Goal: Task Accomplishment & Management: Use online tool/utility

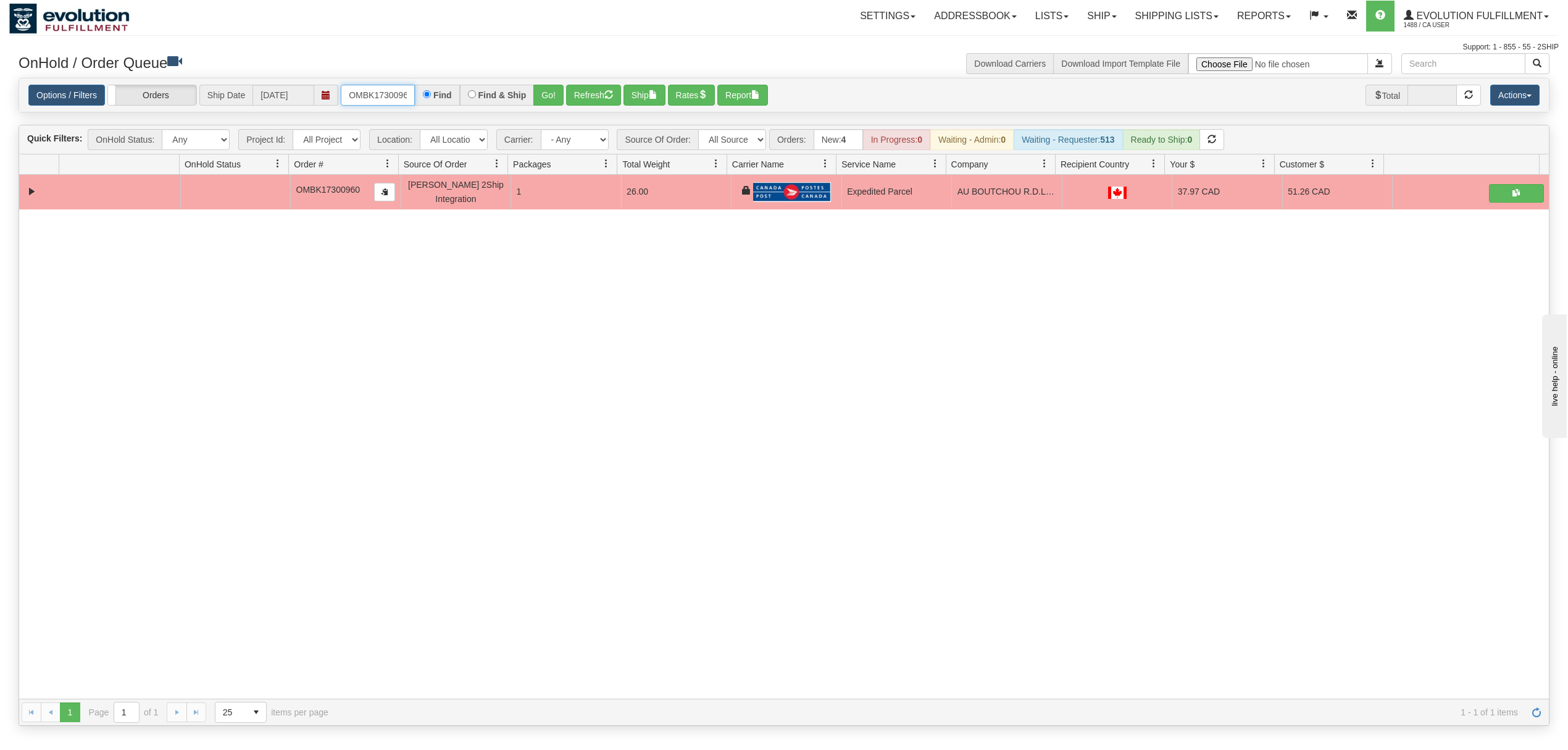
click at [389, 94] on input "OMBK17300960" at bounding box center [378, 95] width 74 height 21
click at [388, 94] on input "OMBK17300960" at bounding box center [378, 95] width 74 height 21
type input "OMBK17631740"
click at [541, 98] on button "Go!" at bounding box center [548, 95] width 30 height 21
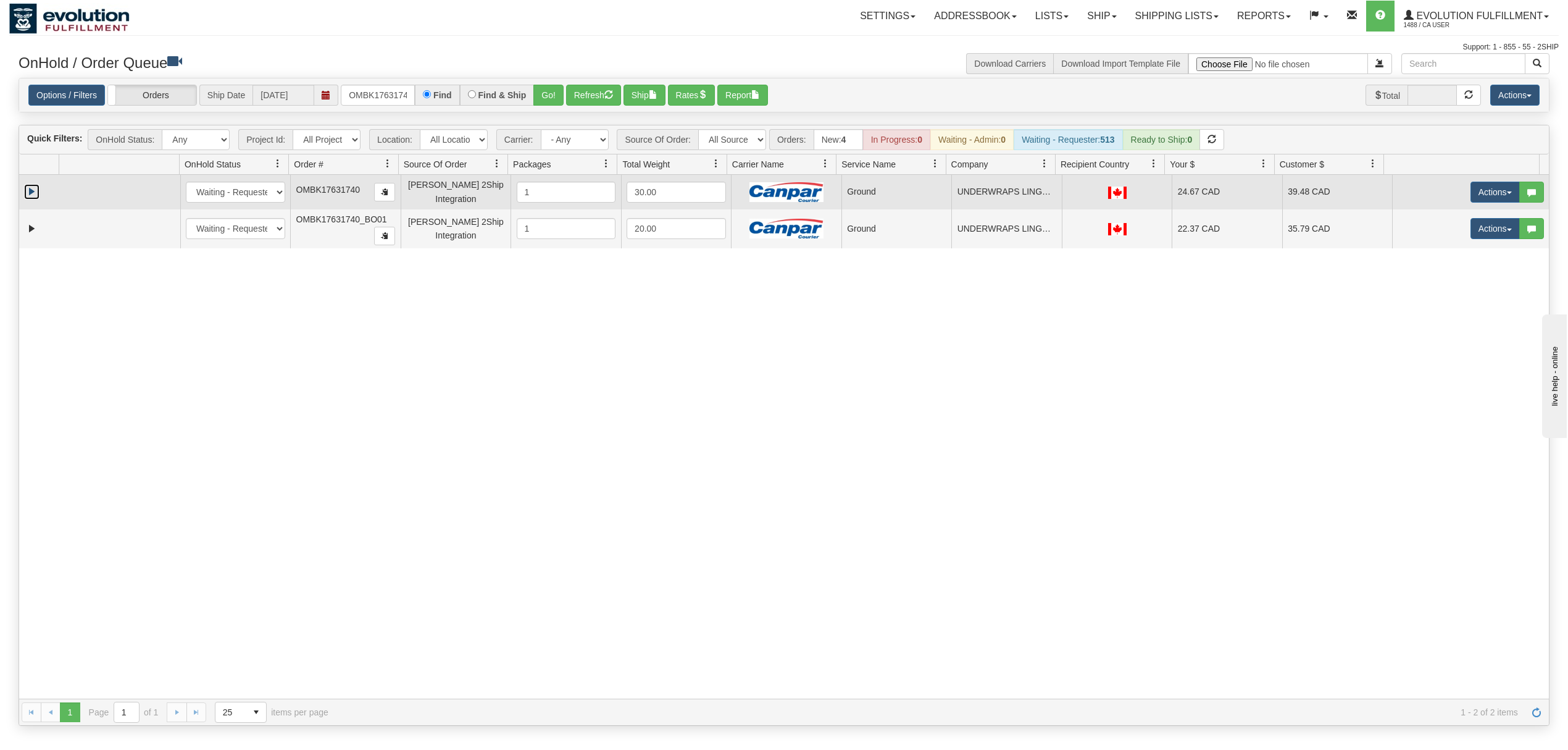
click at [31, 195] on link "Expand" at bounding box center [32, 192] width 15 height 15
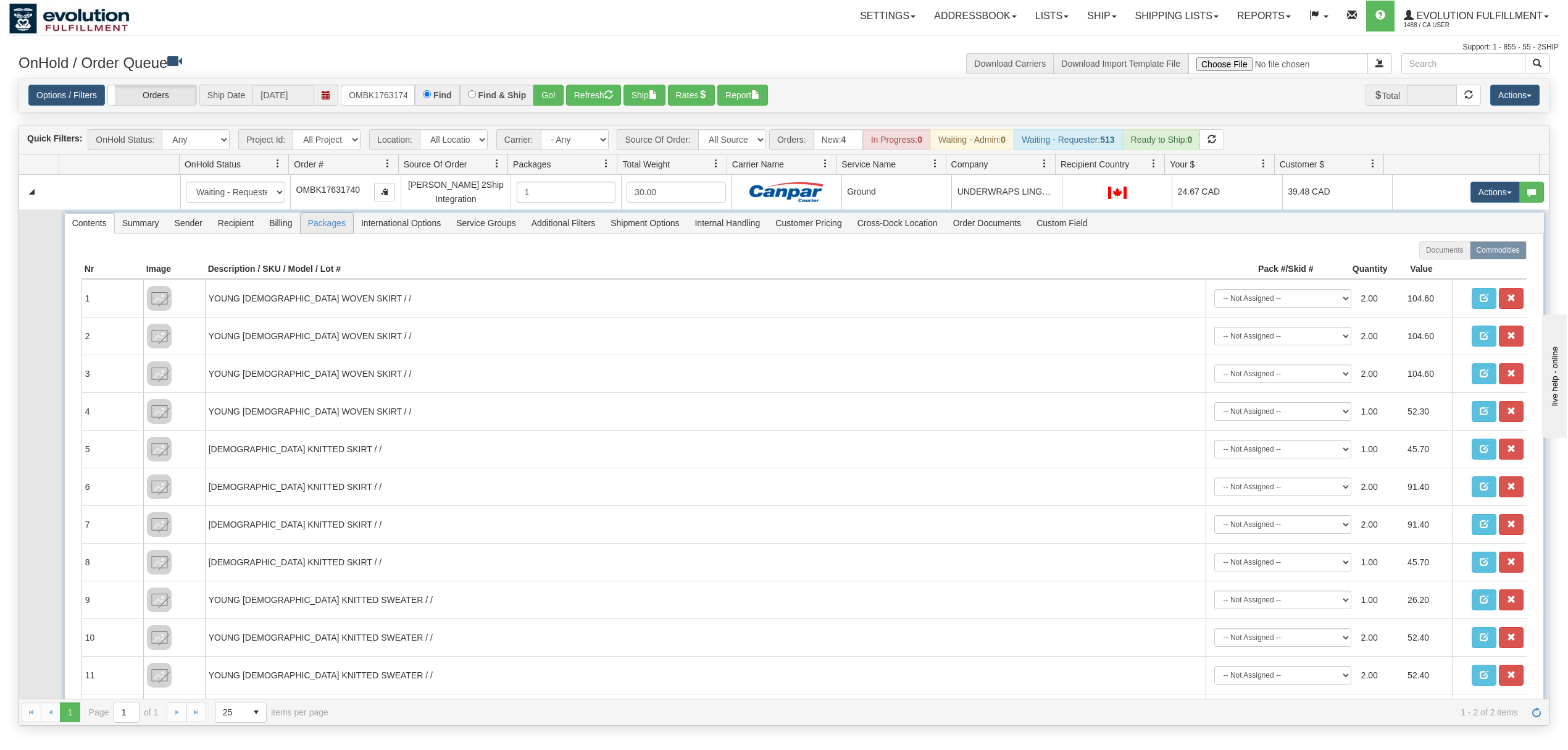
click at [332, 230] on span "Packages" at bounding box center [326, 223] width 52 height 20
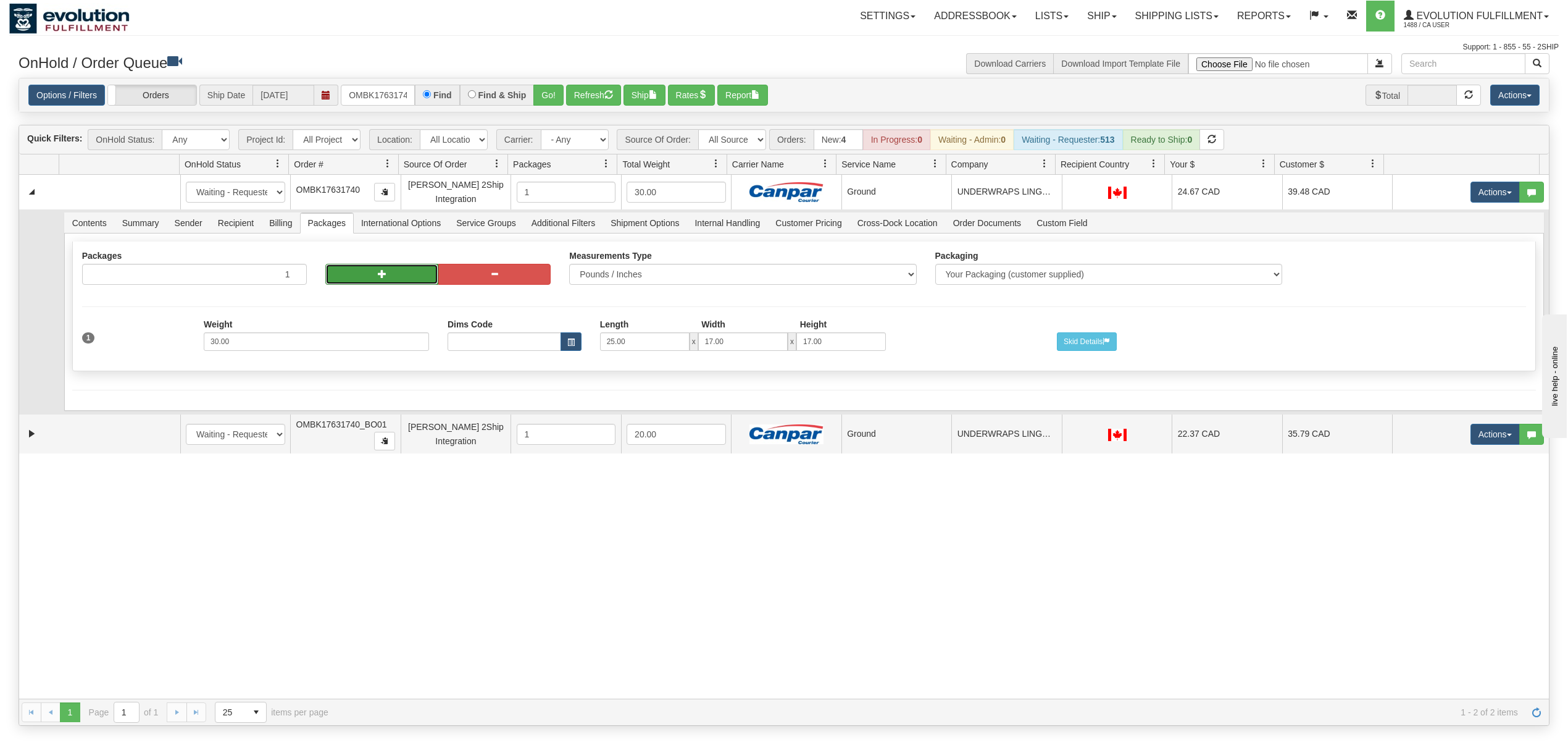
click at [352, 283] on button "button" at bounding box center [382, 274] width 112 height 21
radio input "true"
type input "2"
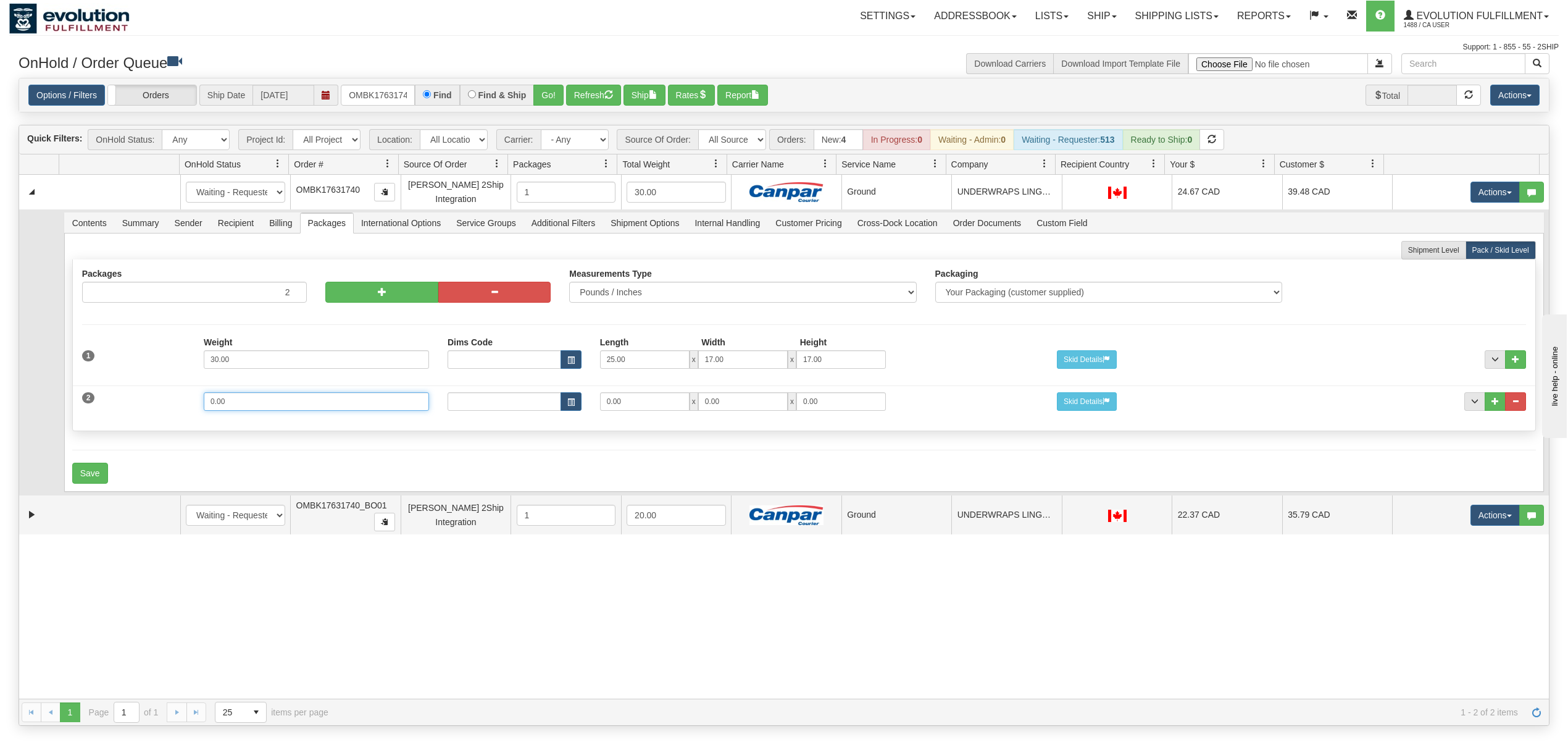
drag, startPoint x: 265, startPoint y: 408, endPoint x: 120, endPoint y: 417, distance: 145.3
click at [120, 417] on div "2 Weight 0.00 Dims Code Length Width Height 0.00 x 0.00 x" at bounding box center [803, 400] width 1462 height 42
type input "20"
type input "25"
type input "17"
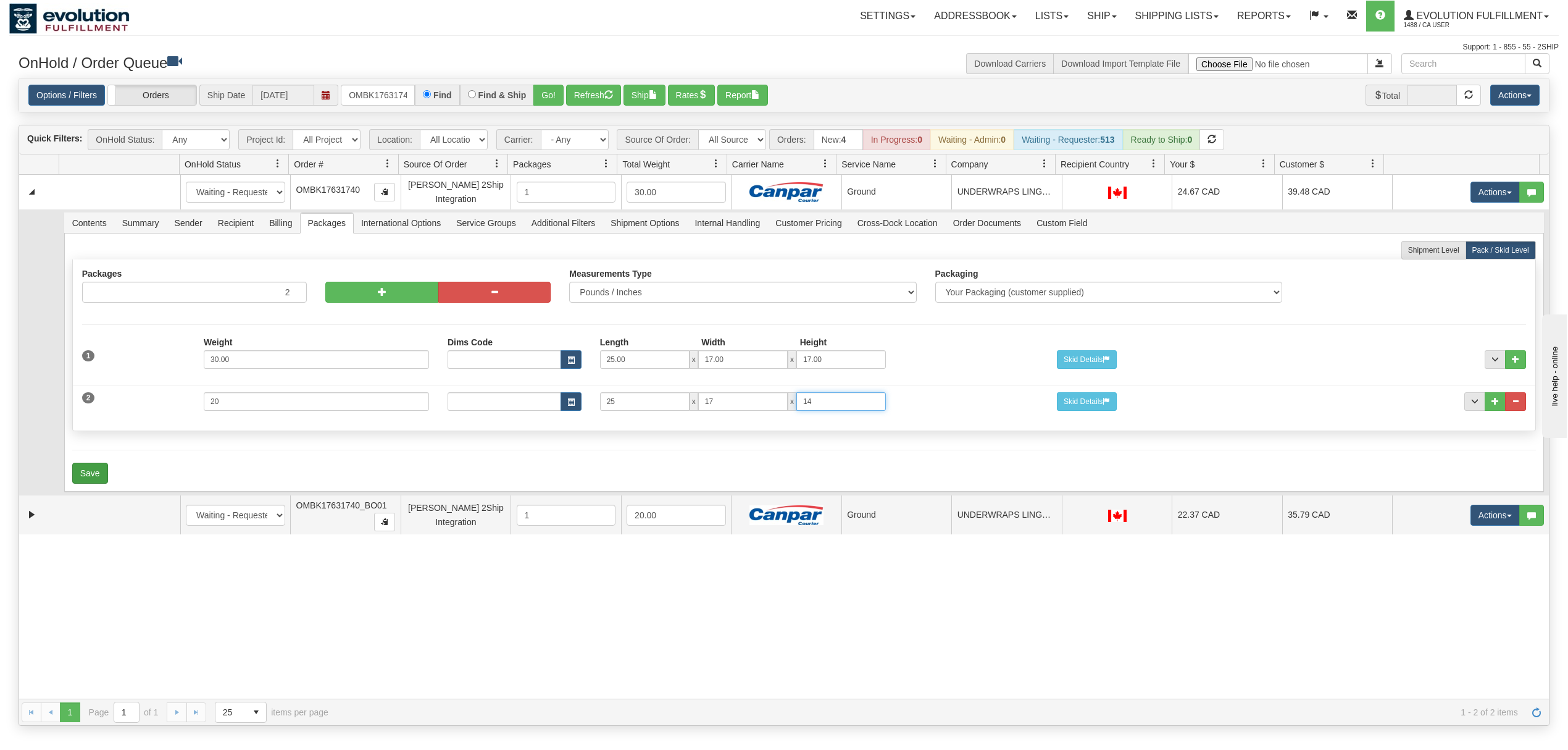
type input "14"
click at [87, 483] on button "Save" at bounding box center [89, 473] width 36 height 21
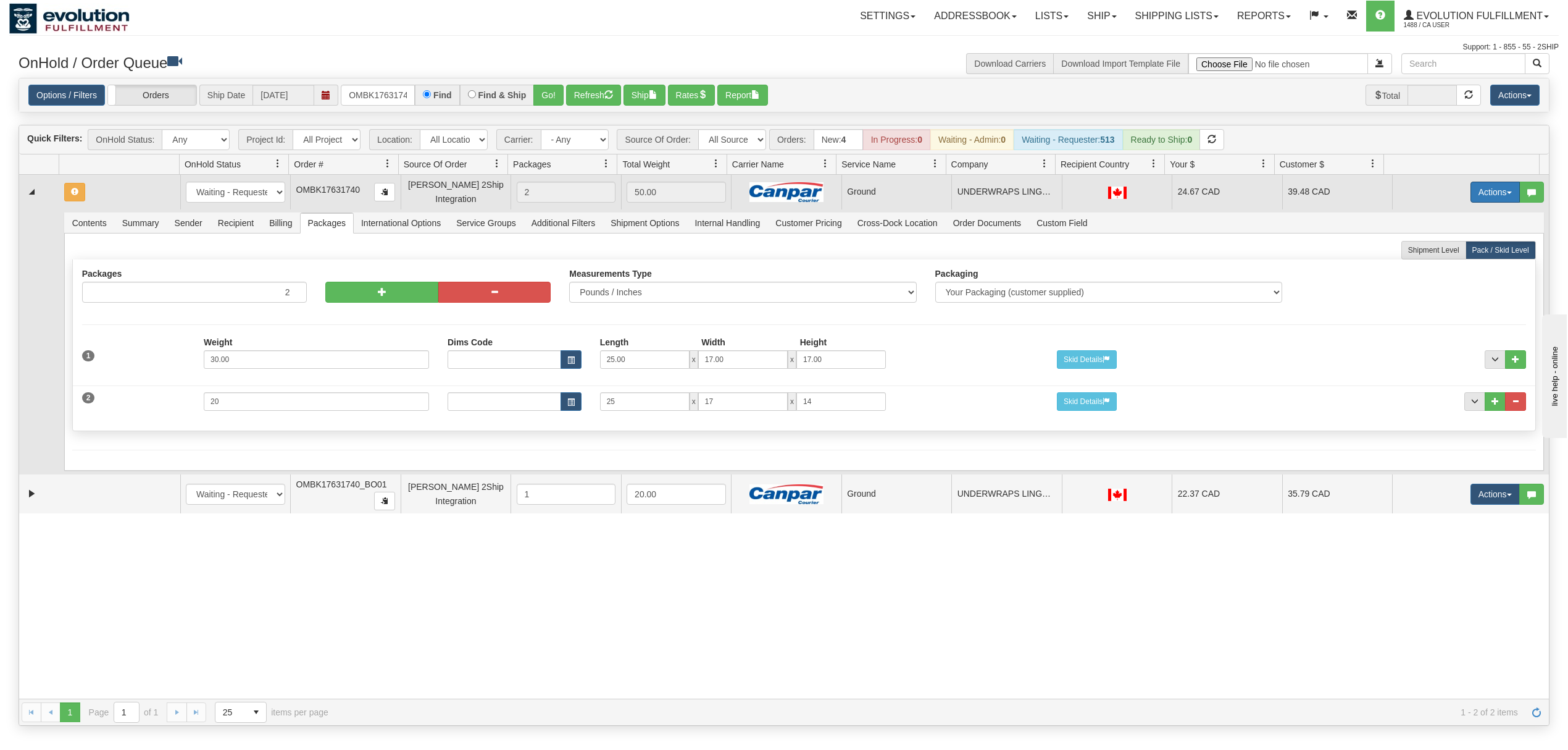
click at [1477, 196] on button "Actions" at bounding box center [1495, 192] width 49 height 21
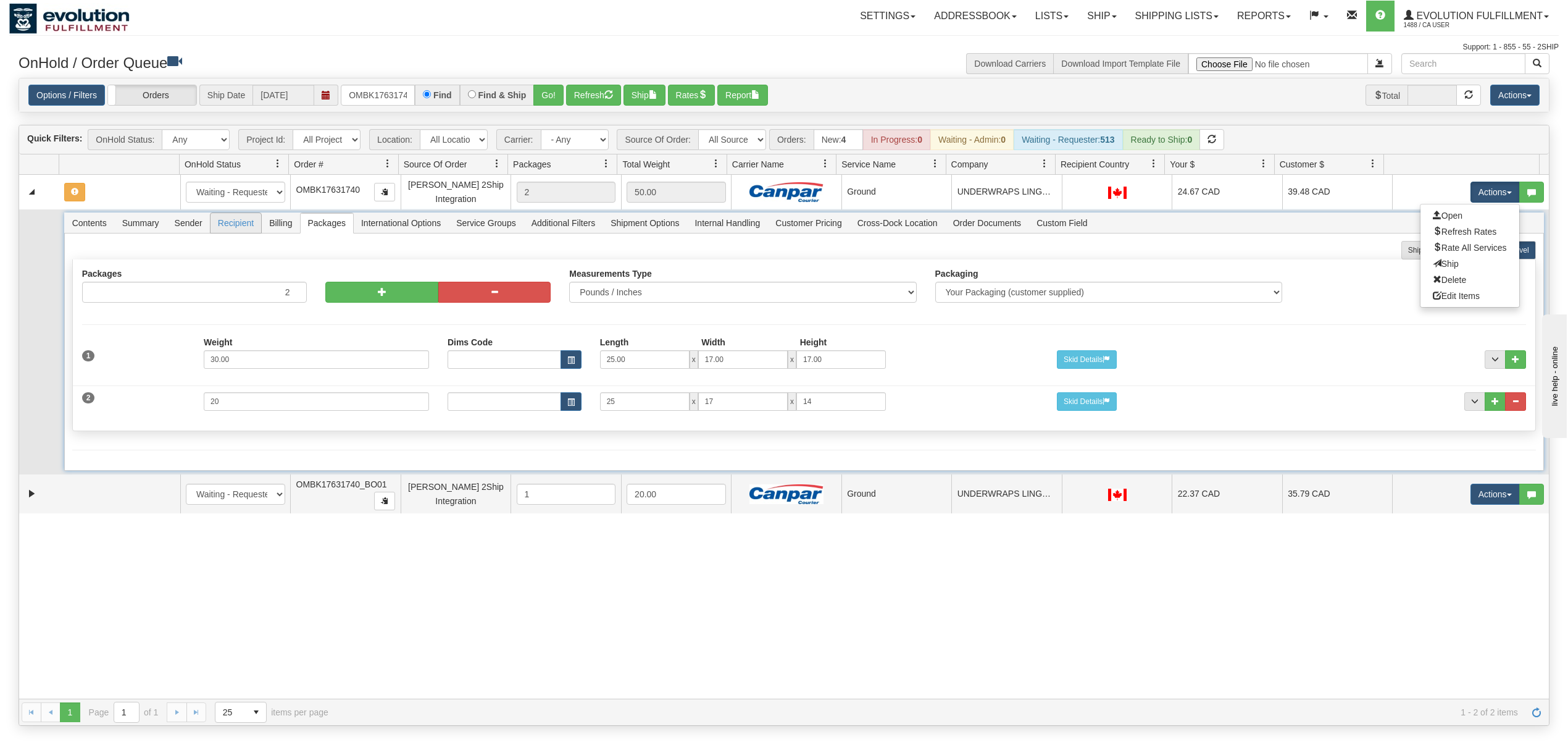
click at [239, 225] on span "Recipient" at bounding box center [235, 223] width 51 height 20
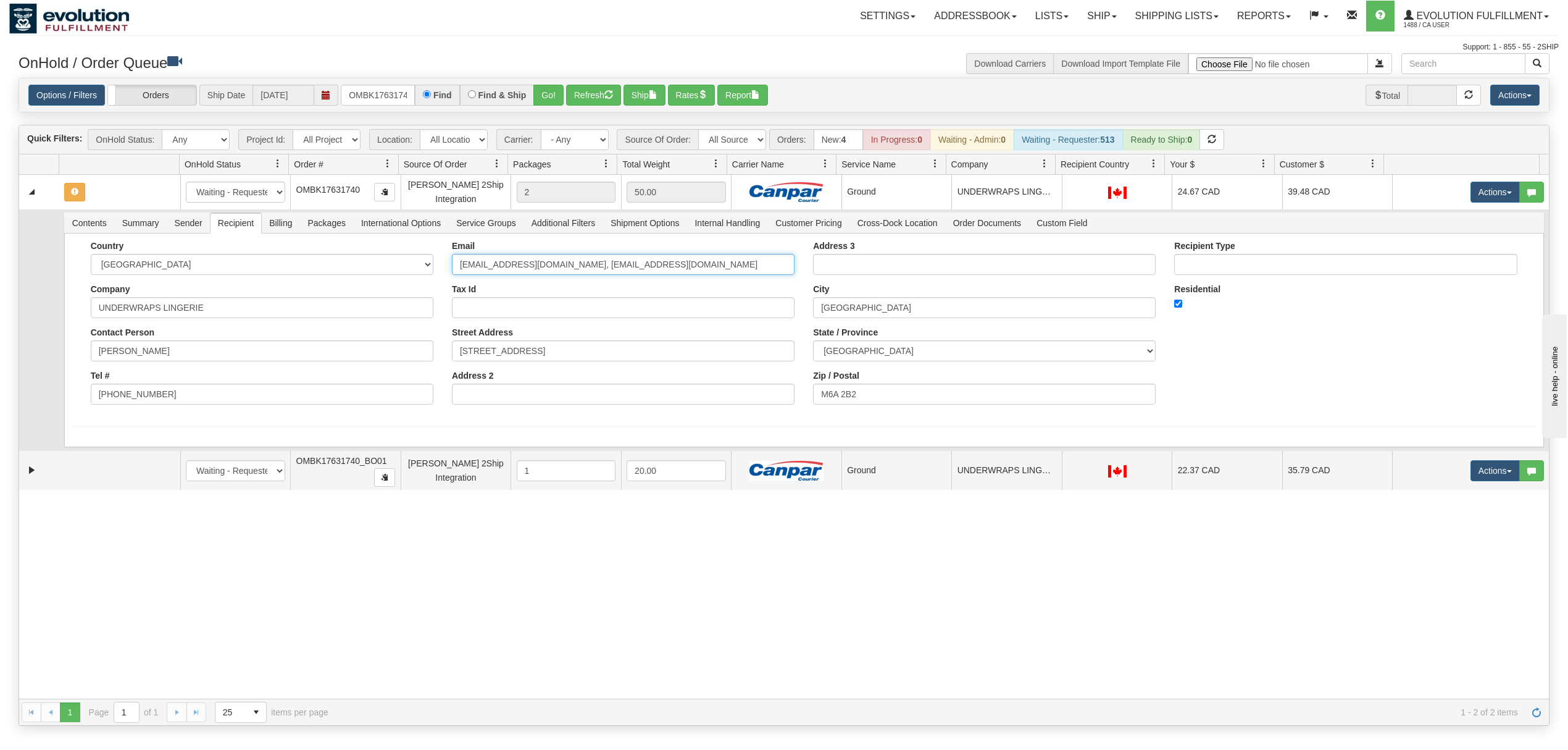
drag, startPoint x: 699, startPoint y: 269, endPoint x: 563, endPoint y: 284, distance: 136.8
click at [563, 284] on div "Email [EMAIL_ADDRESS][DOMAIN_NAME], [EMAIL_ADDRESS][DOMAIN_NAME] Tax Id Street …" at bounding box center [623, 327] width 361 height 173
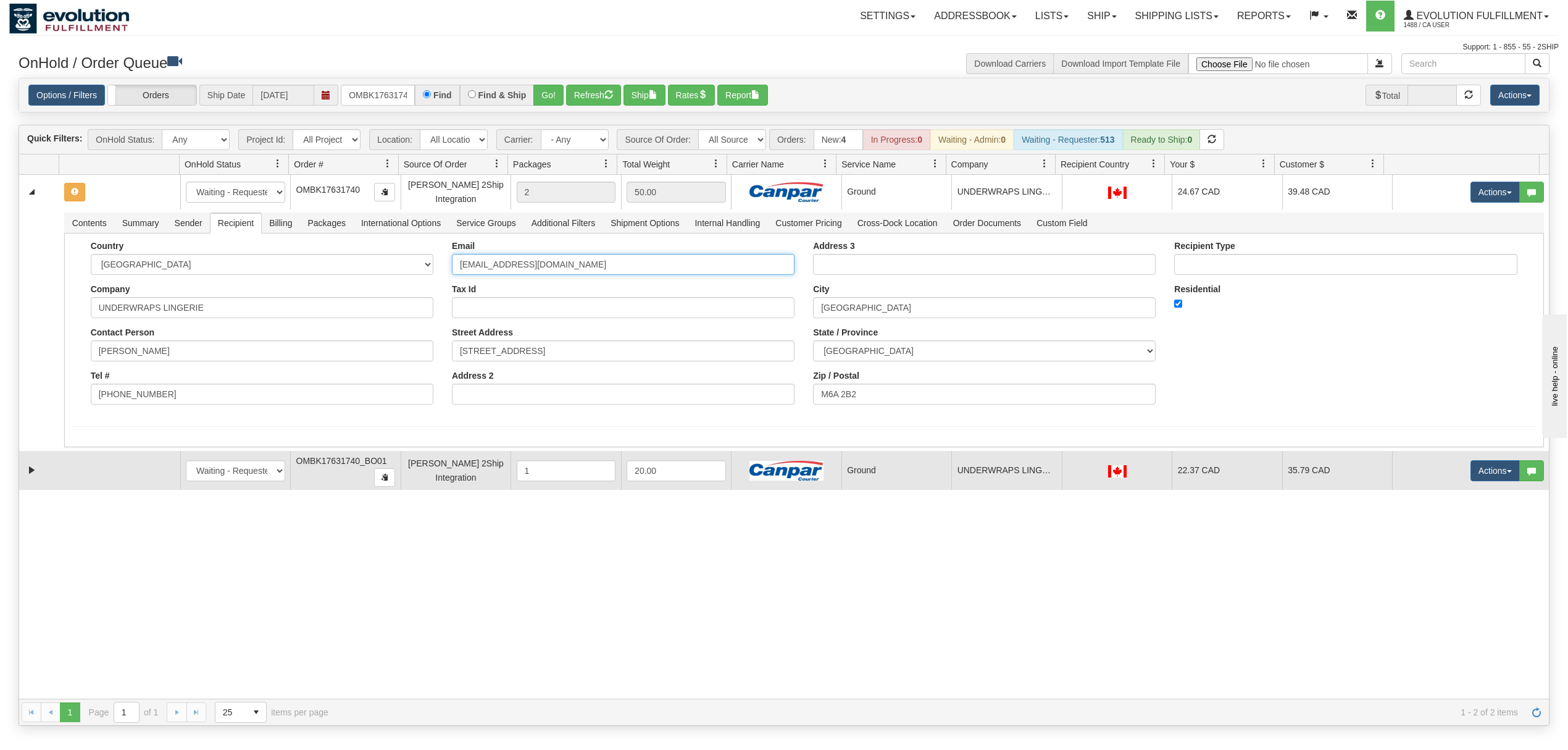
click at [73, 463] on td at bounding box center [119, 470] width 121 height 39
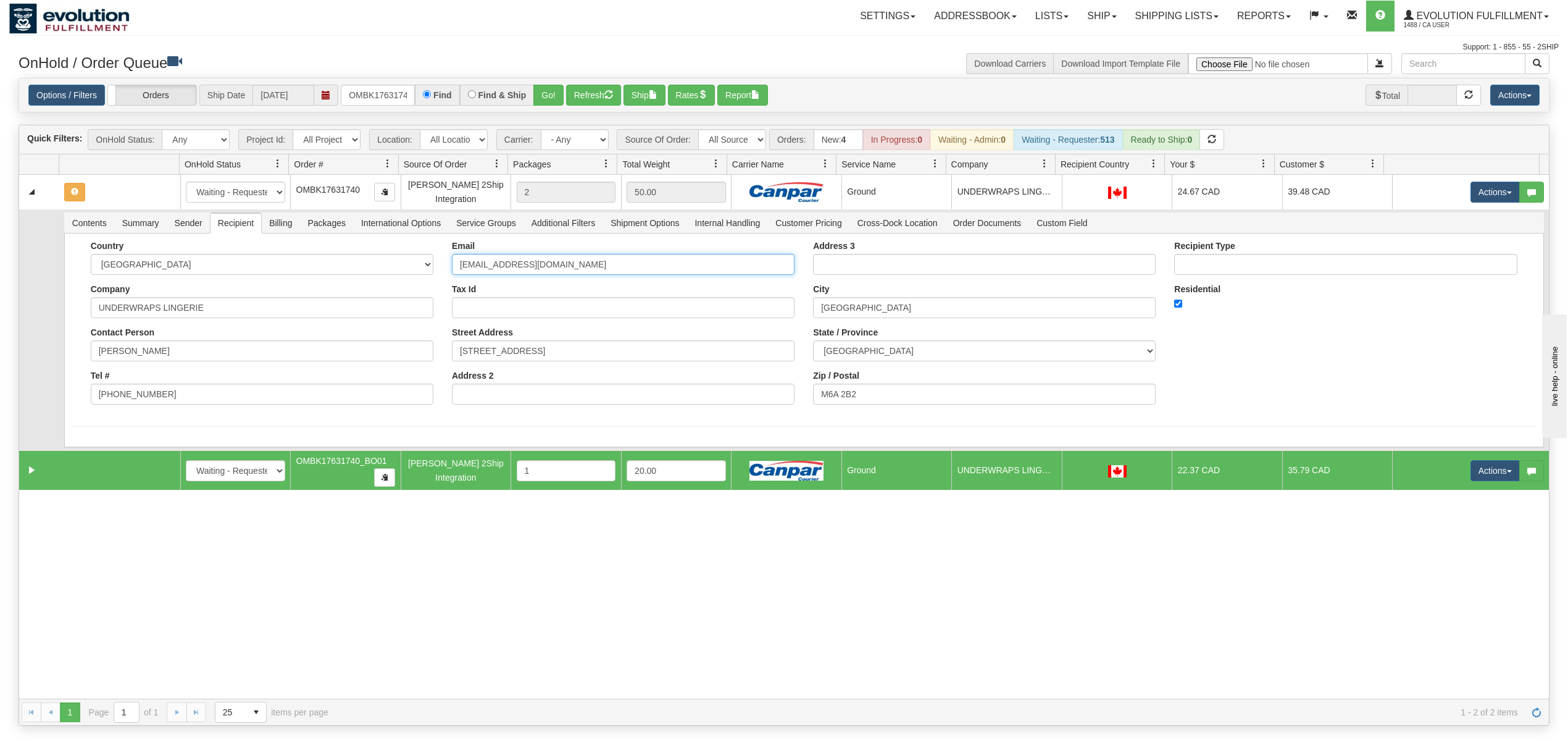
type input "[EMAIL_ADDRESS][DOMAIN_NAME]"
click at [104, 423] on form "Country [GEOGRAPHIC_DATA] [GEOGRAPHIC_DATA] [GEOGRAPHIC_DATA] [GEOGRAPHIC_DATA]…" at bounding box center [803, 333] width 1464 height 186
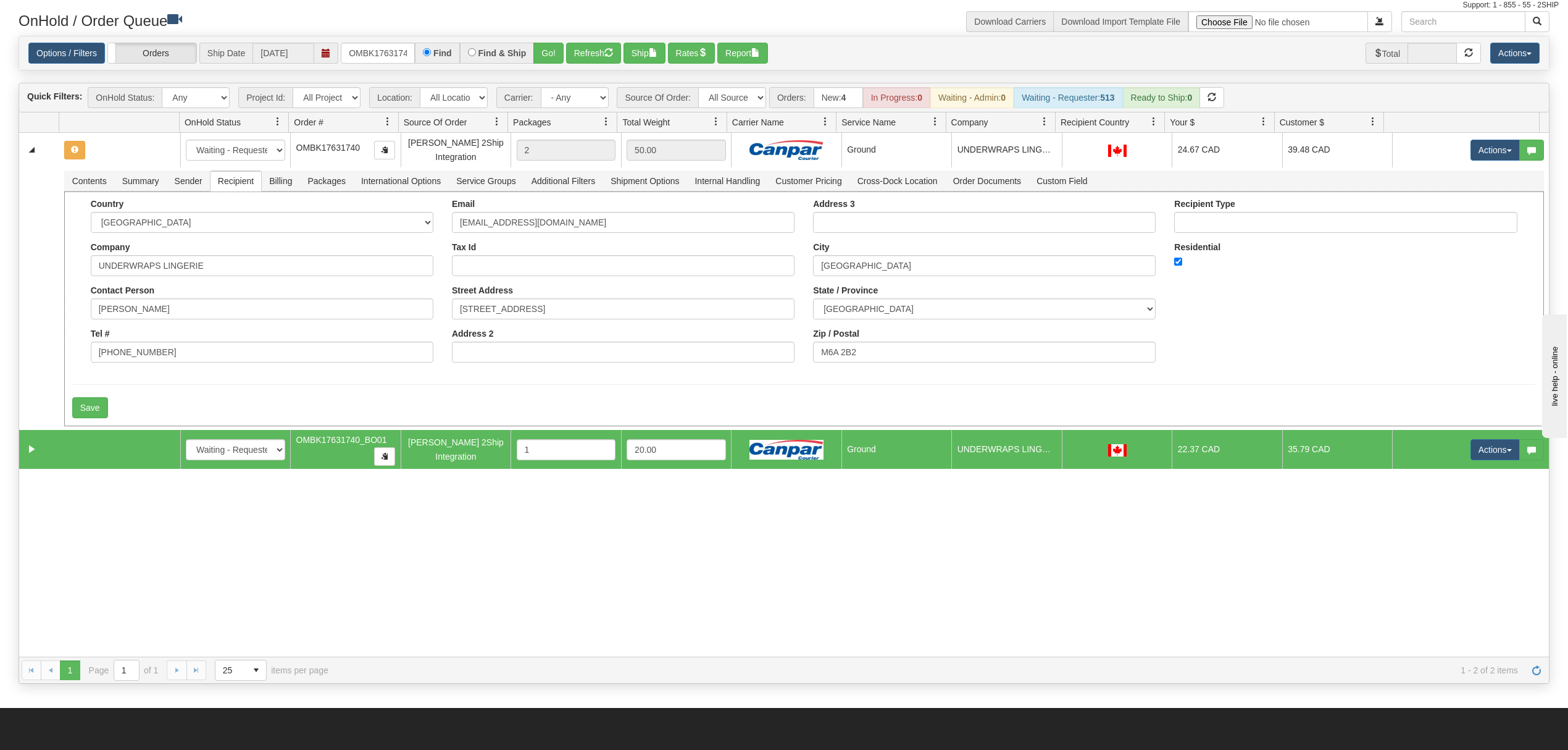
scroll to position [82, 0]
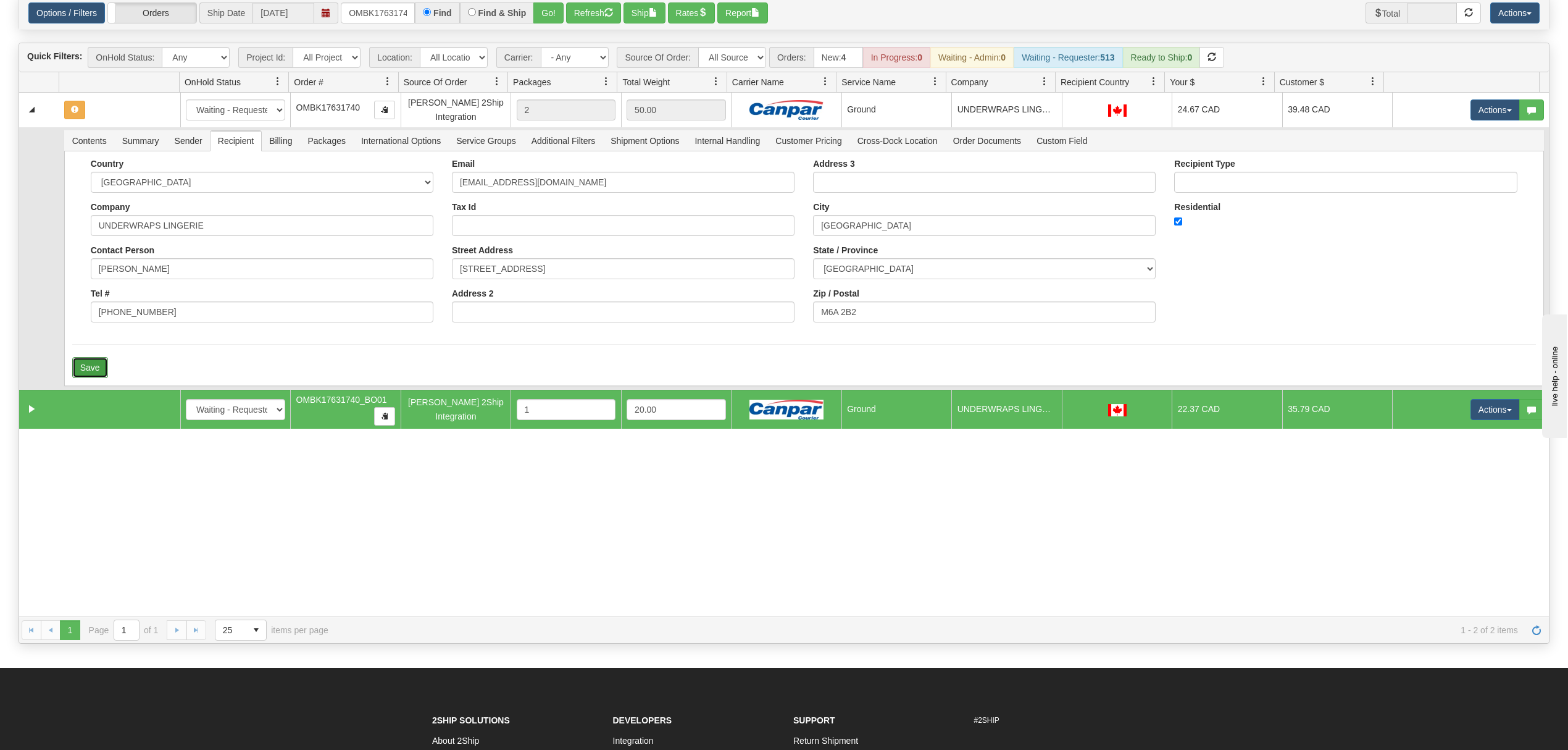
click at [79, 364] on button "Save" at bounding box center [89, 367] width 36 height 21
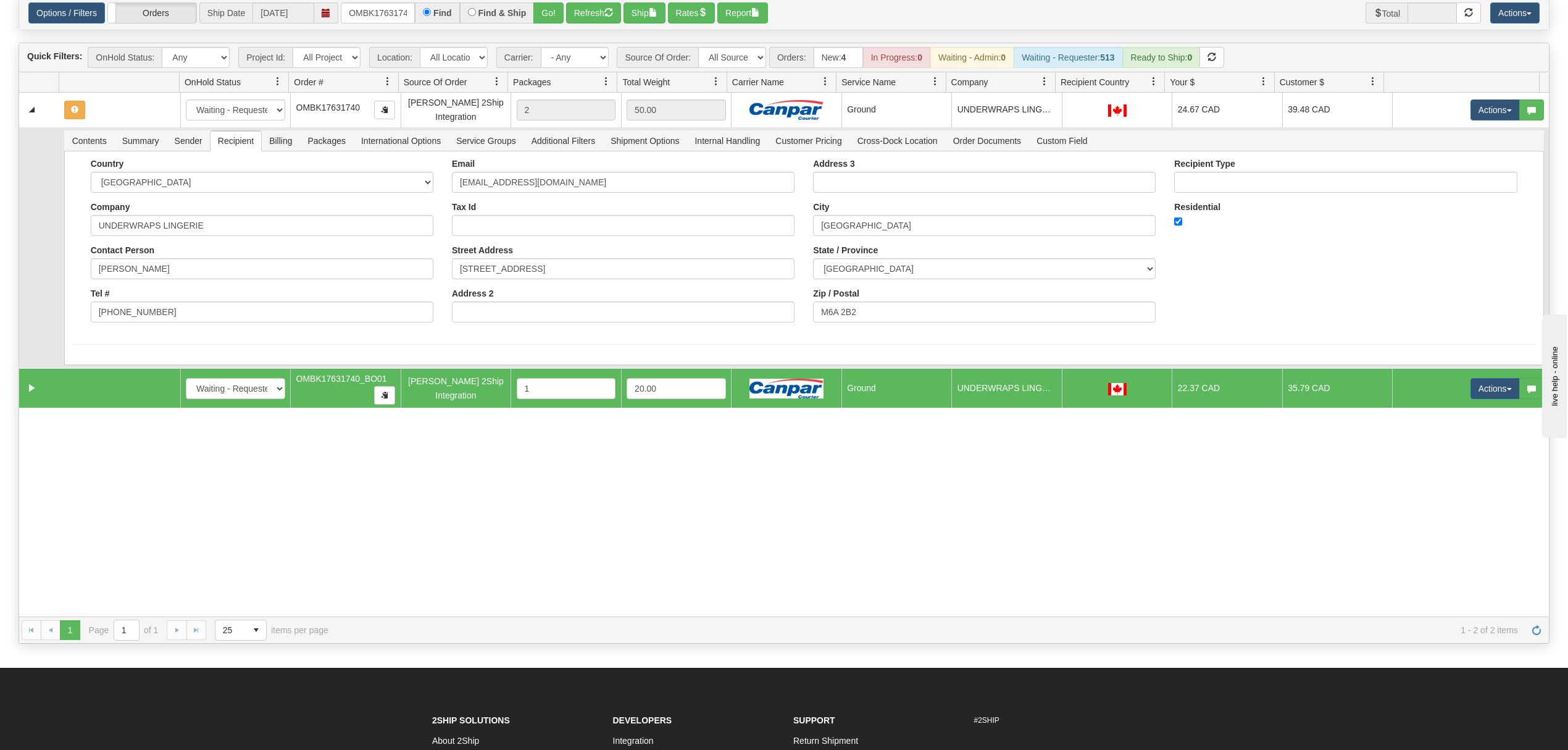
scroll to position [0, 0]
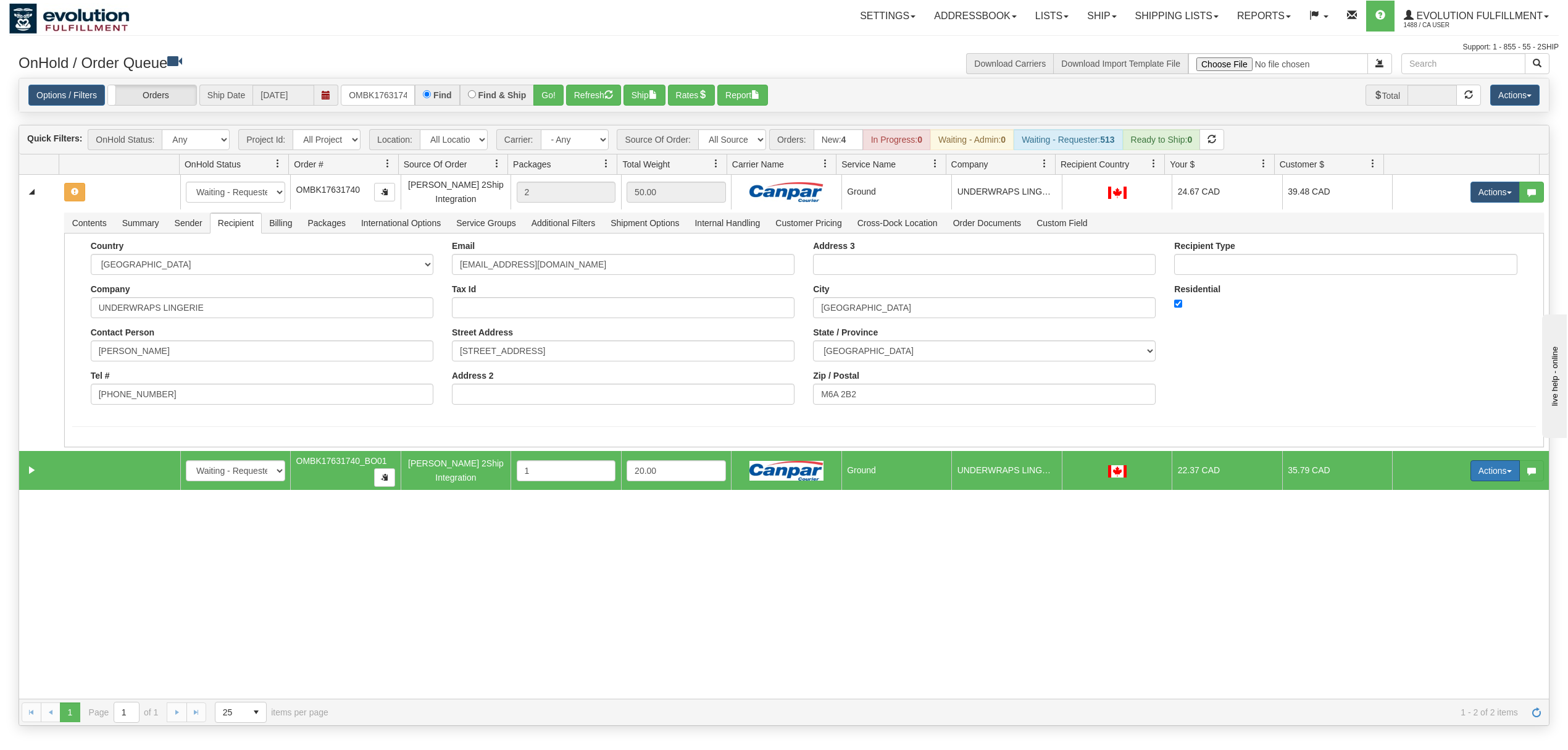
click at [1482, 470] on button "Actions" at bounding box center [1495, 470] width 49 height 21
click at [1432, 561] on span "Delete" at bounding box center [1449, 558] width 33 height 10
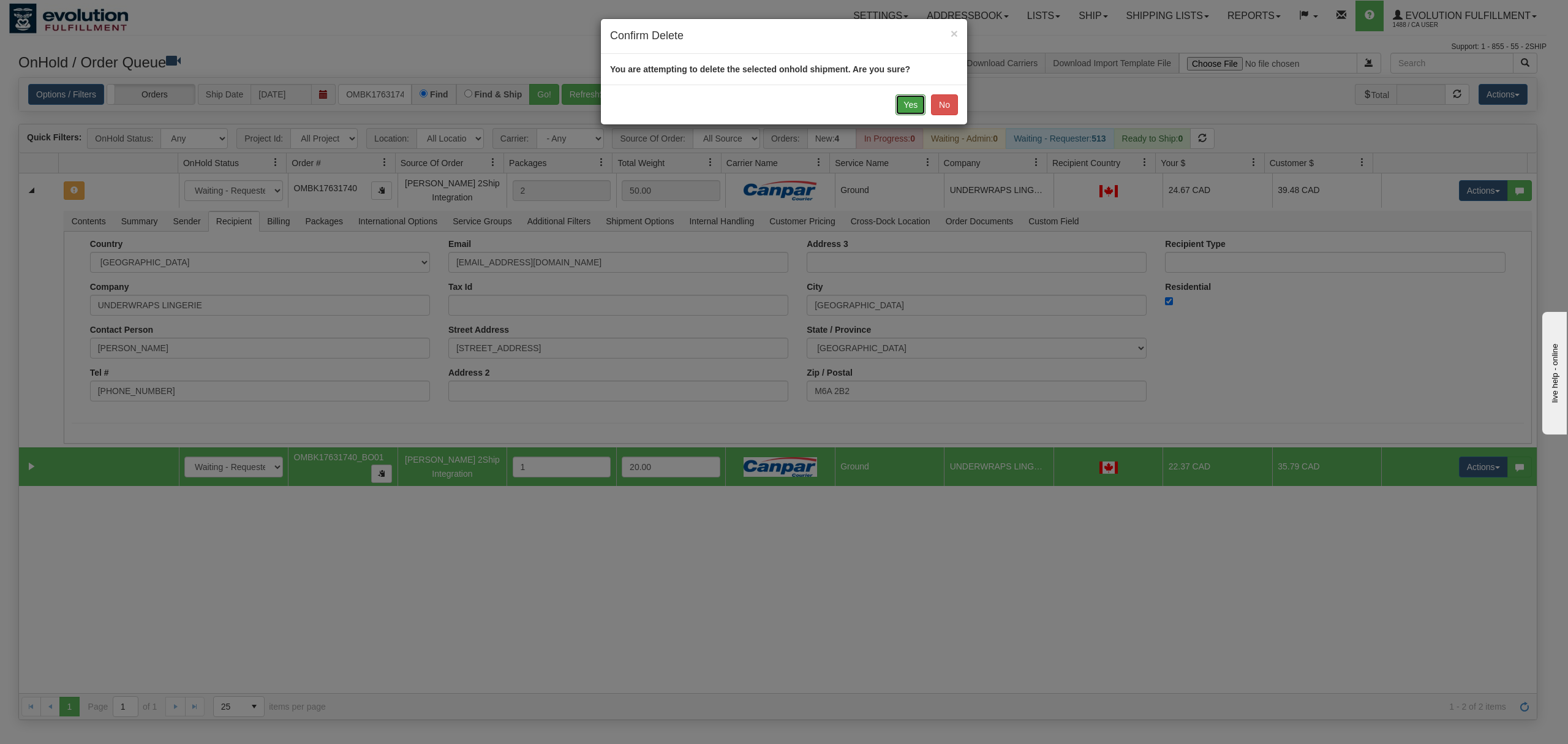
click at [911, 103] on button "Yes" at bounding box center [911, 105] width 30 height 21
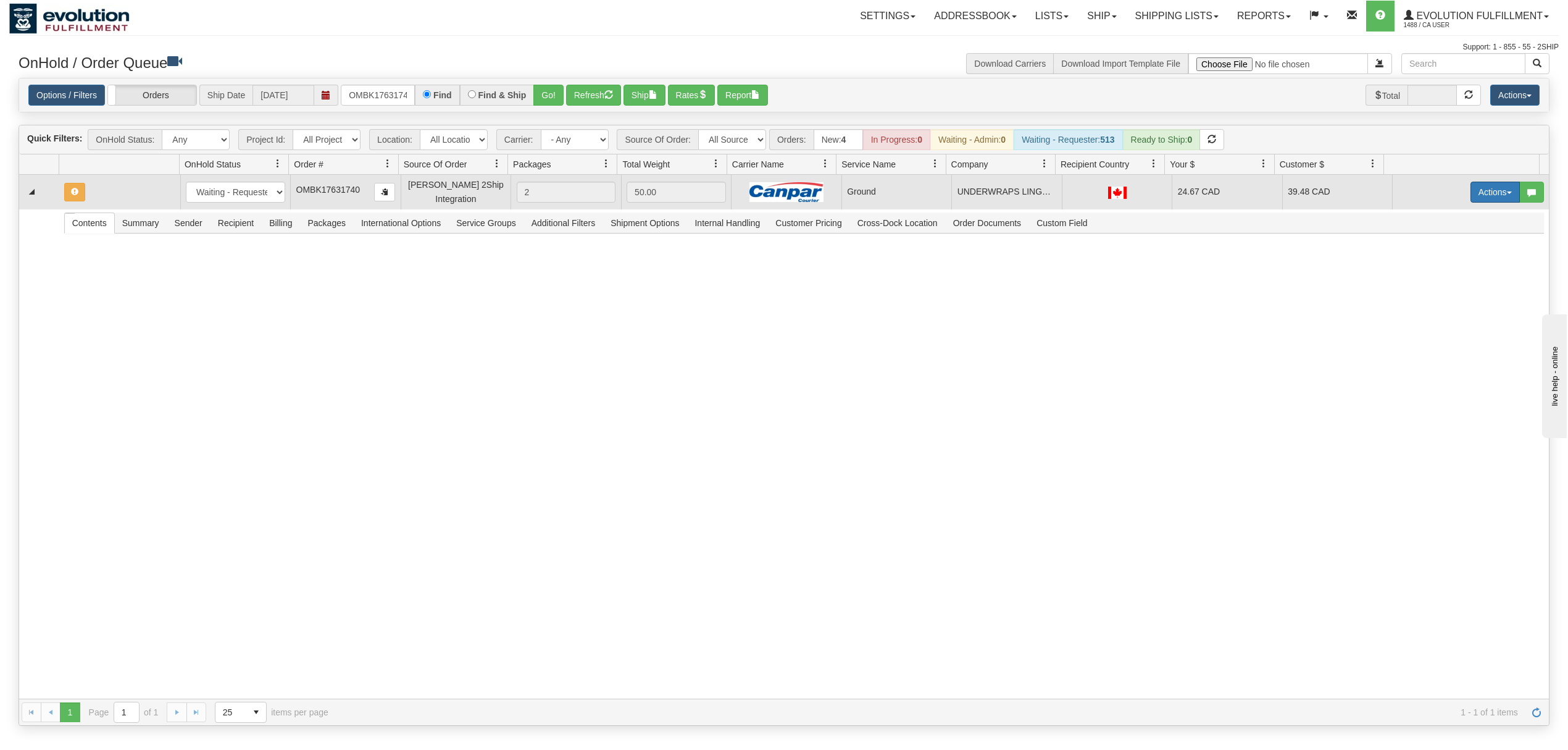
click at [1470, 200] on button "Actions" at bounding box center [1495, 192] width 49 height 21
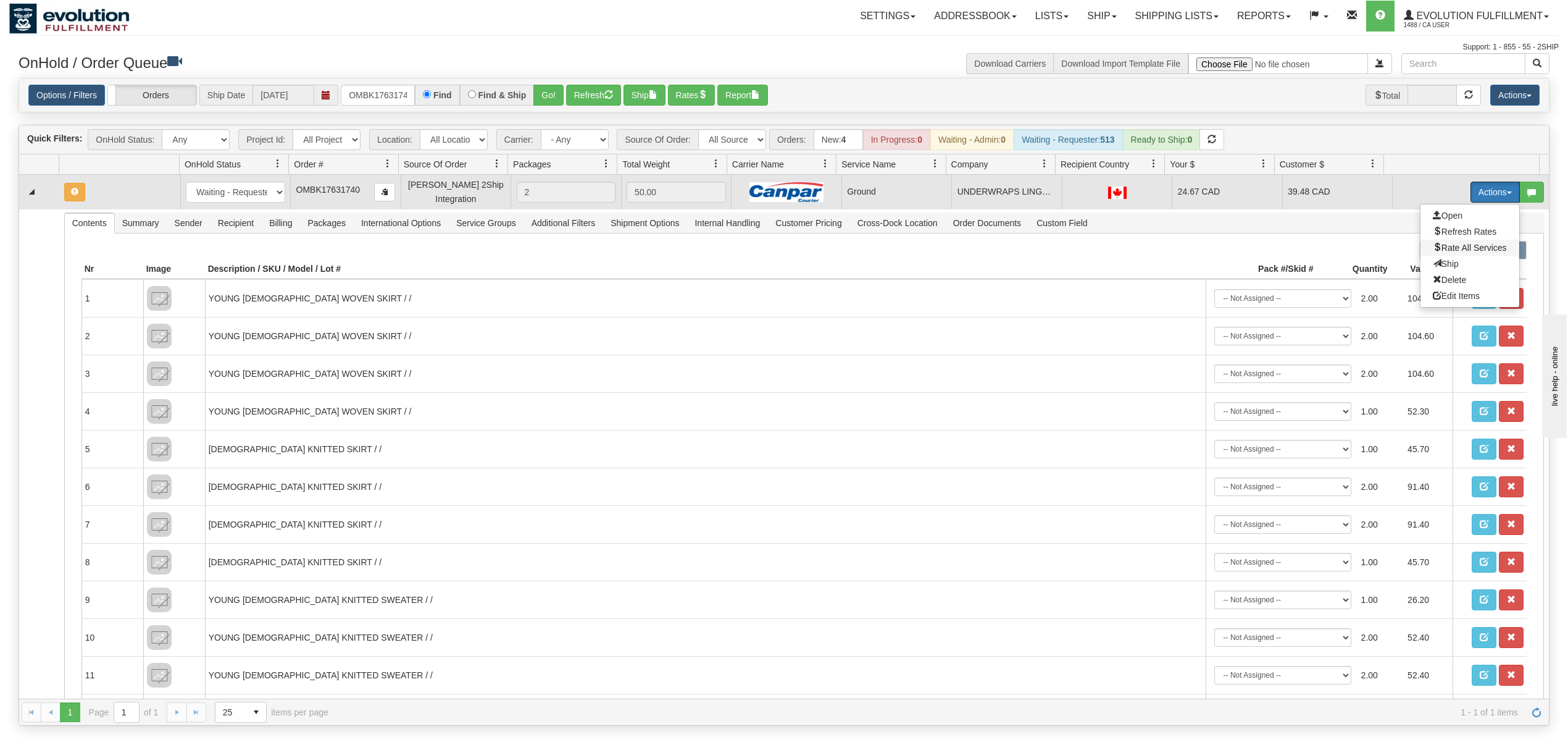
click at [1435, 249] on span "Rate All Services" at bounding box center [1470, 247] width 74 height 10
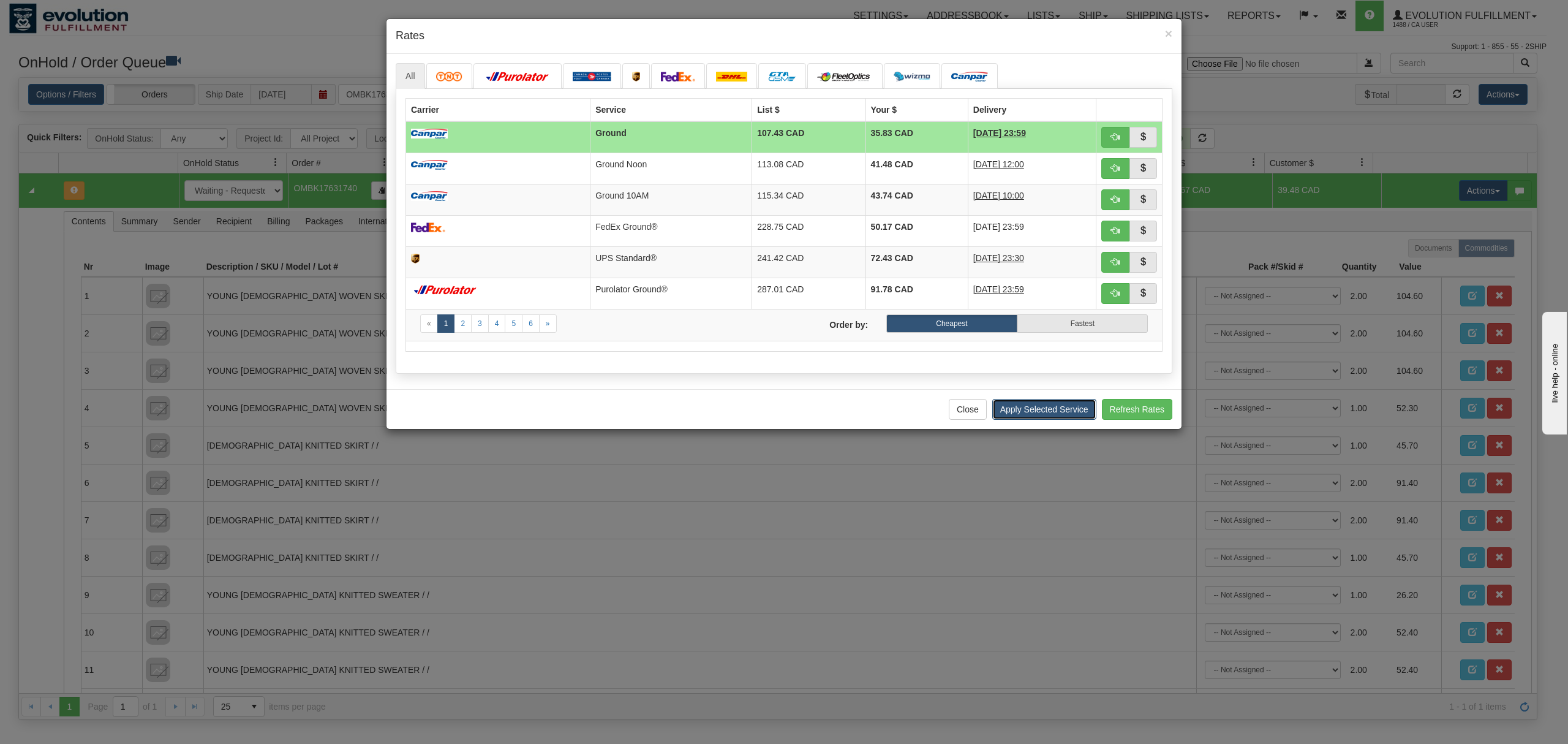
click at [1020, 413] on button "Apply Selected Service" at bounding box center [1044, 410] width 104 height 21
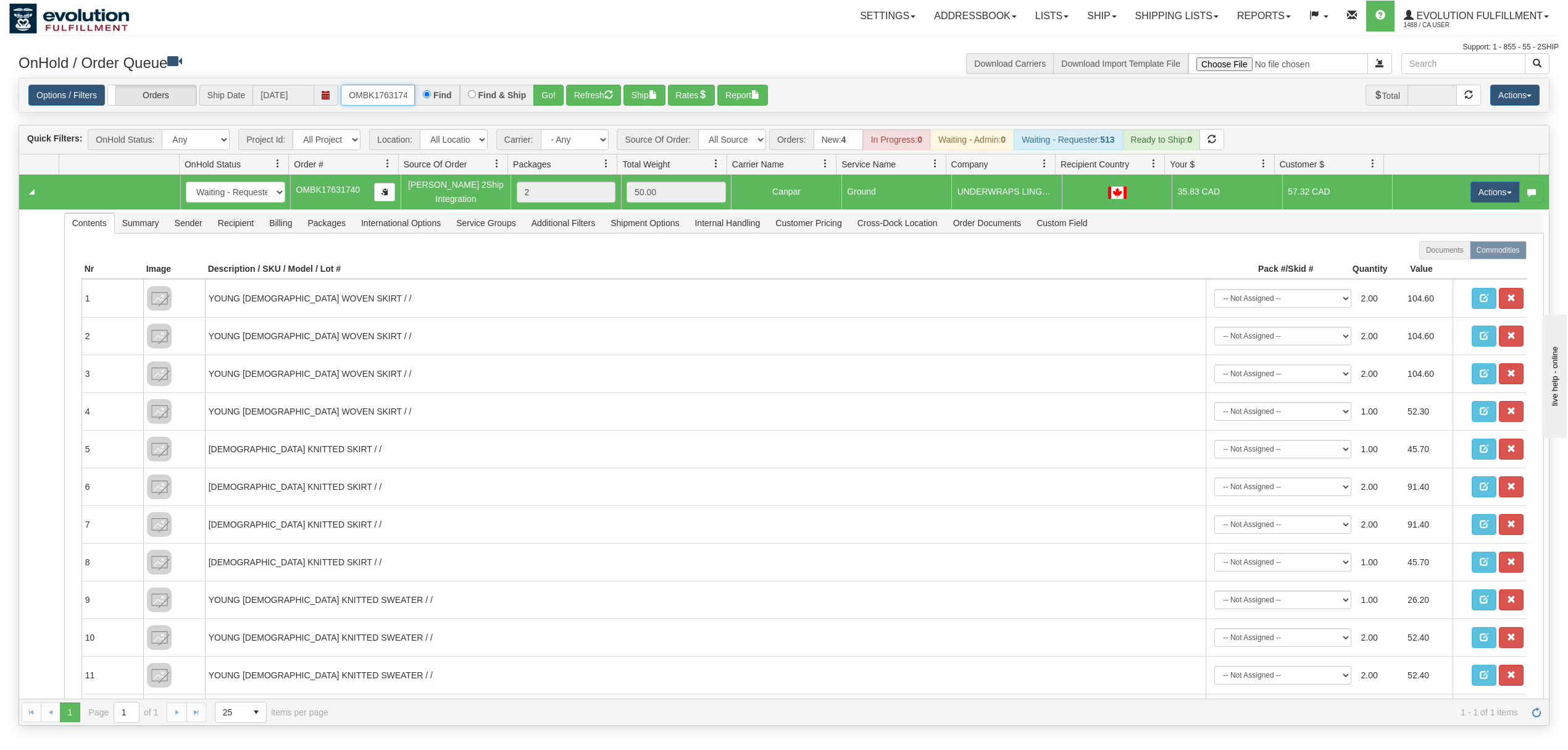
drag, startPoint x: 408, startPoint y: 102, endPoint x: 390, endPoint y: 94, distance: 19.7
click at [408, 102] on input "OMBK17631740" at bounding box center [378, 95] width 74 height 21
click at [385, 94] on input "OMBK17631740" at bounding box center [378, 95] width 74 height 21
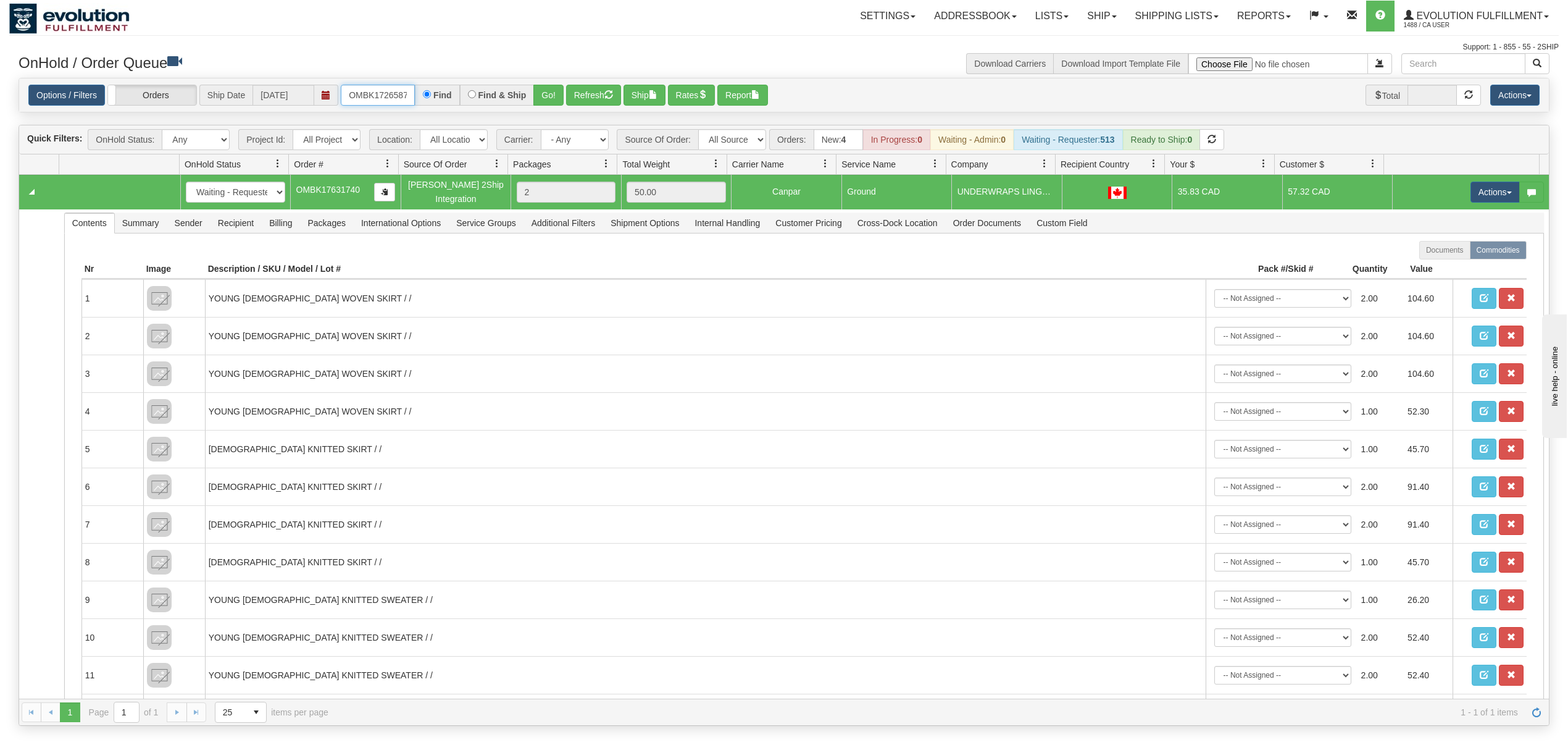
click at [391, 95] on input "OMBK17265873 BO01" at bounding box center [378, 95] width 74 height 21
type input "OMBK17265873_BO01"
click at [552, 90] on button "Go!" at bounding box center [548, 95] width 30 height 21
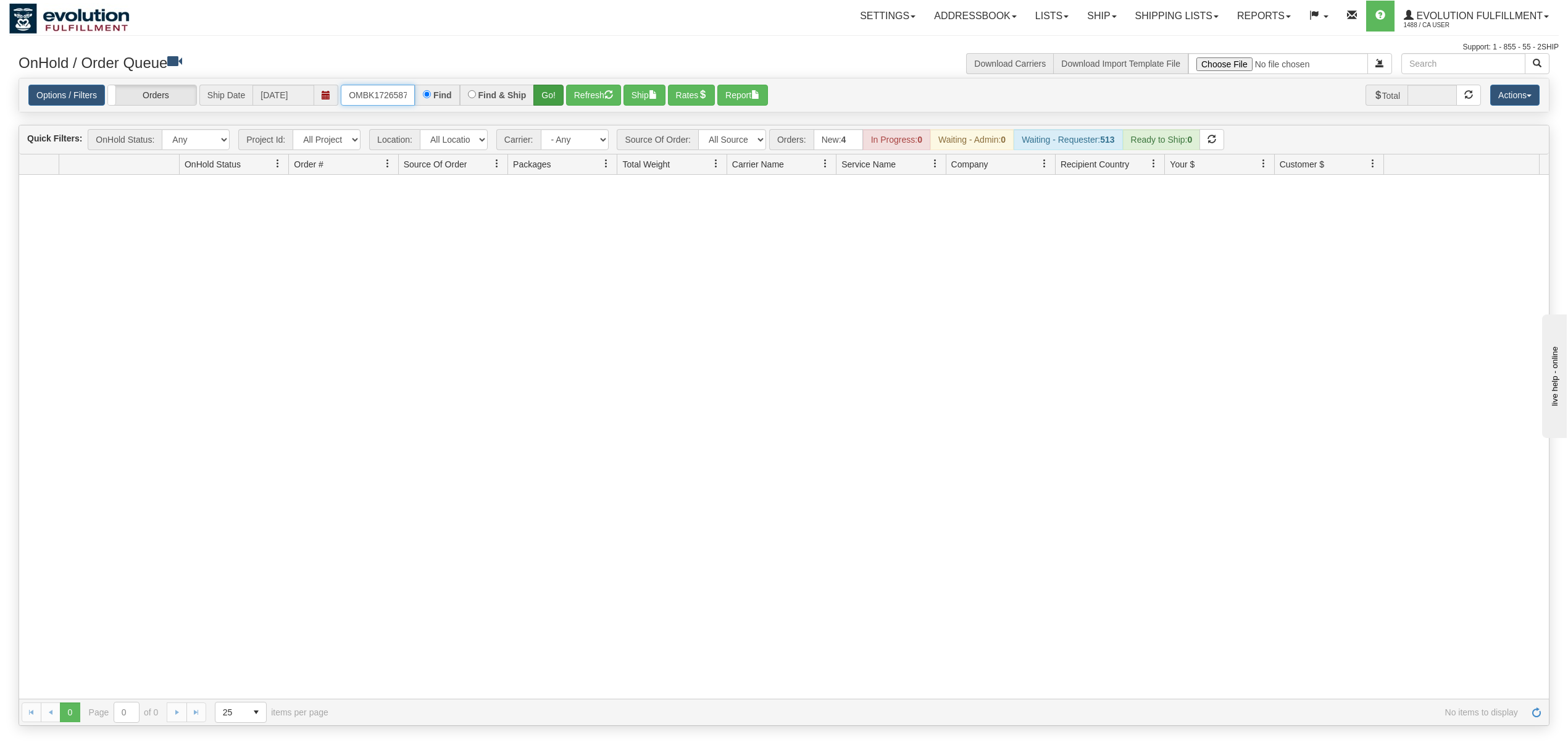
scroll to position [0, 33]
drag, startPoint x: 344, startPoint y: 92, endPoint x: 550, endPoint y: 100, distance: 206.2
click at [550, 100] on div "OMBK17265873_BO01 Find Find & Ship Go!" at bounding box center [452, 95] width 223 height 21
click at [386, 99] on input "OMBK17265873 BO01" at bounding box center [378, 95] width 74 height 21
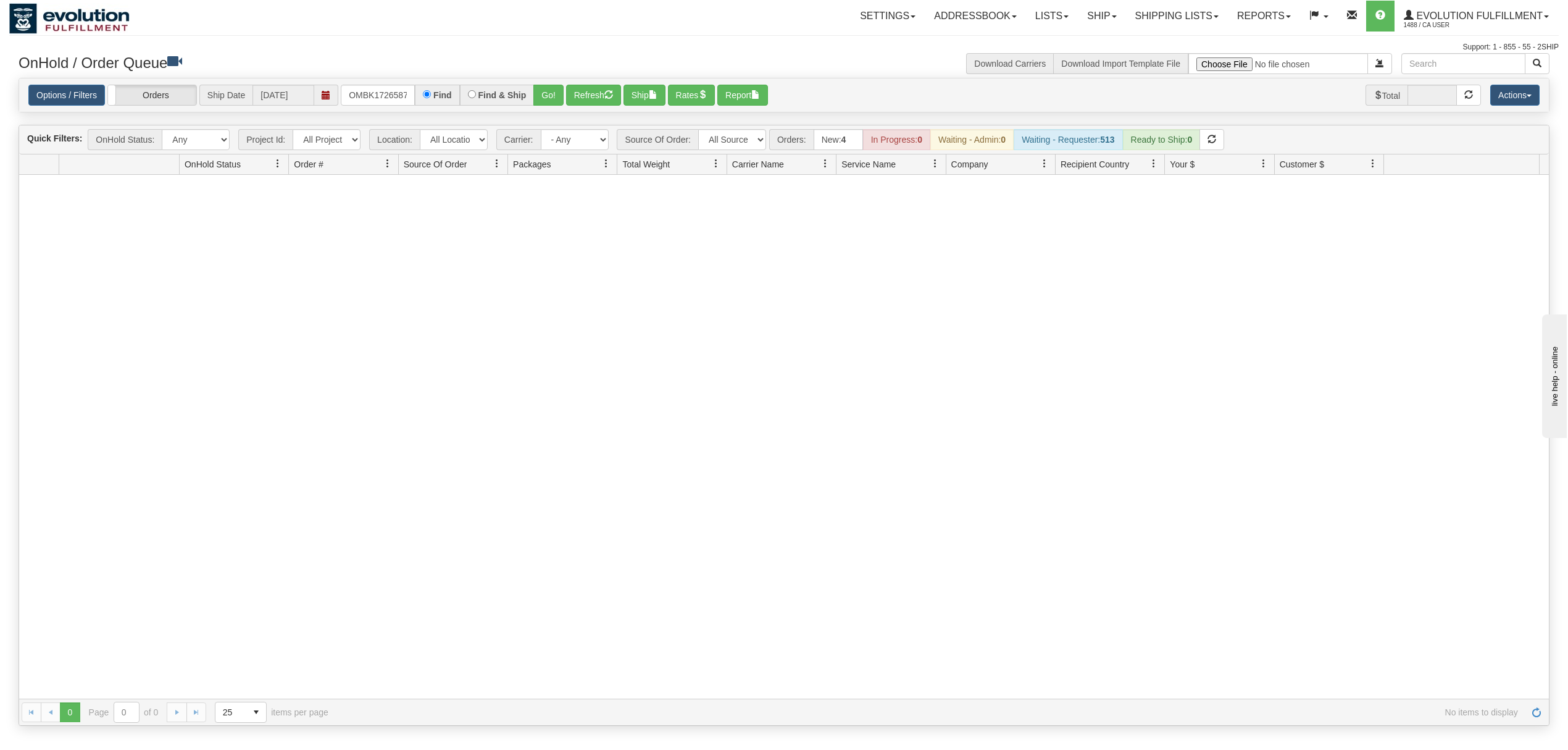
click at [566, 97] on div "Options / Filters Group Shipments Orders Ship Date [DATE] OMBK17265873_BO01 Fin…" at bounding box center [784, 95] width 1511 height 21
click at [548, 97] on button "Go!" at bounding box center [548, 95] width 30 height 21
click at [376, 97] on input "OMBK17265873_BO01" at bounding box center [378, 95] width 74 height 21
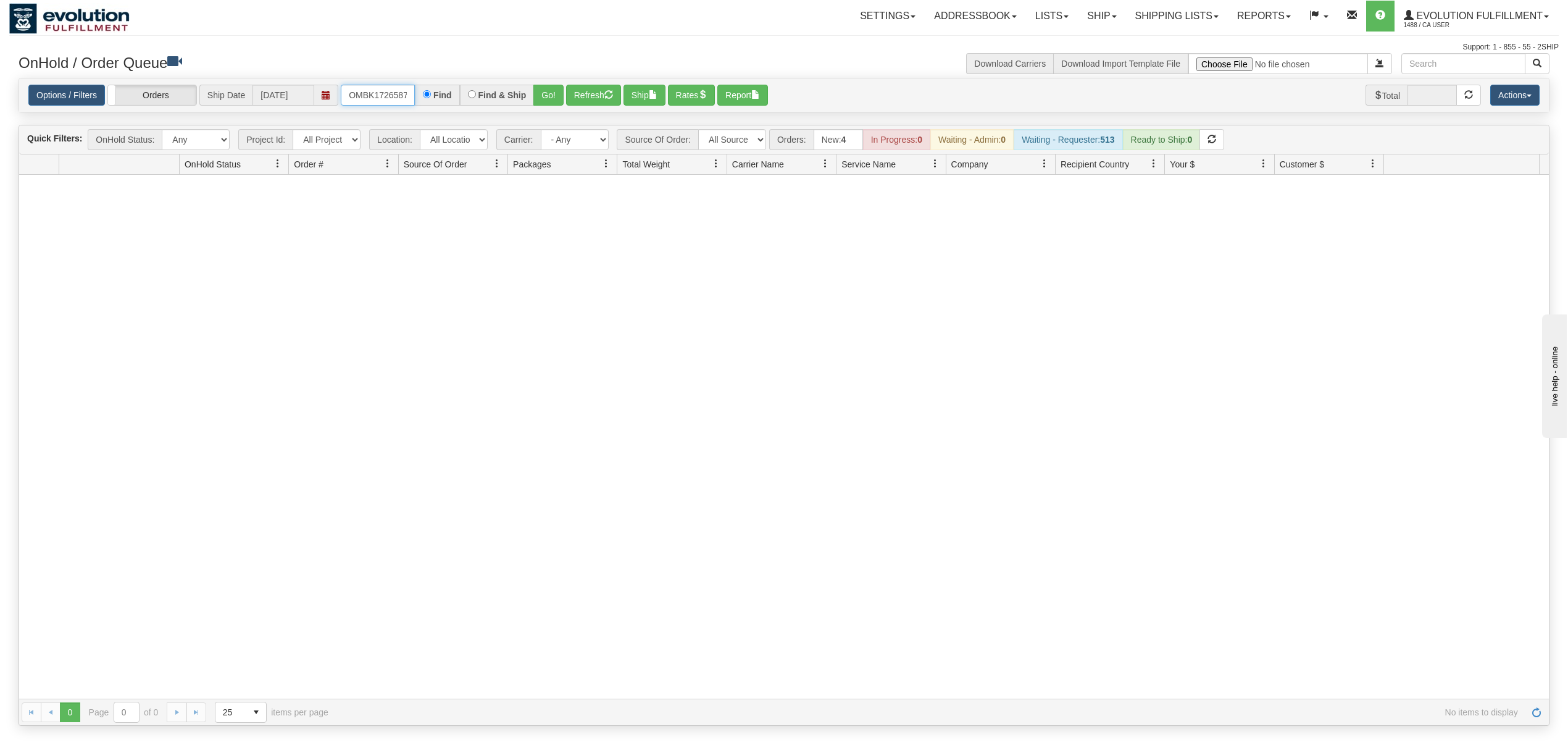
type input "OMBK17265873"
click at [550, 96] on button "Go!" at bounding box center [548, 95] width 30 height 21
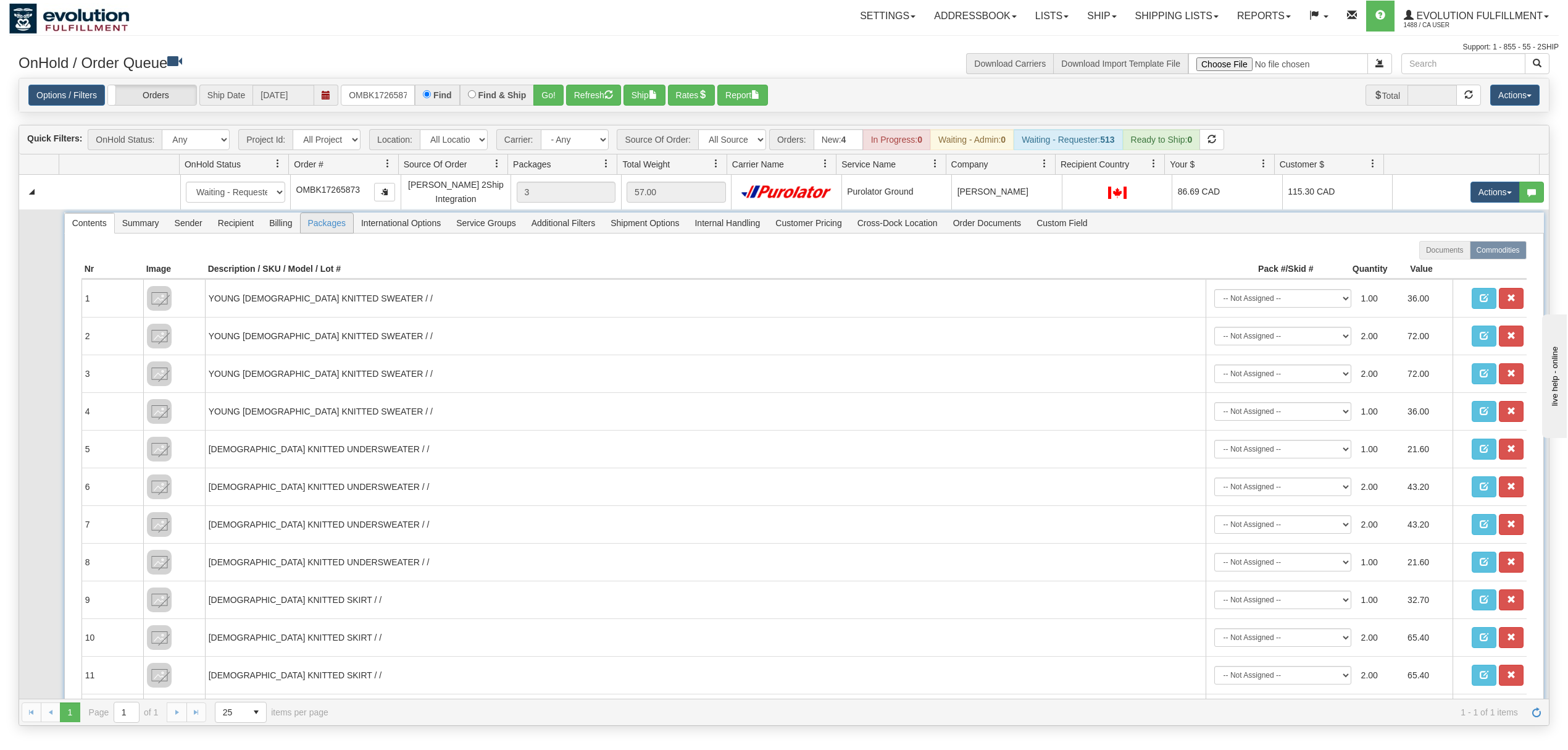
click at [316, 230] on span "Packages" at bounding box center [326, 223] width 52 height 20
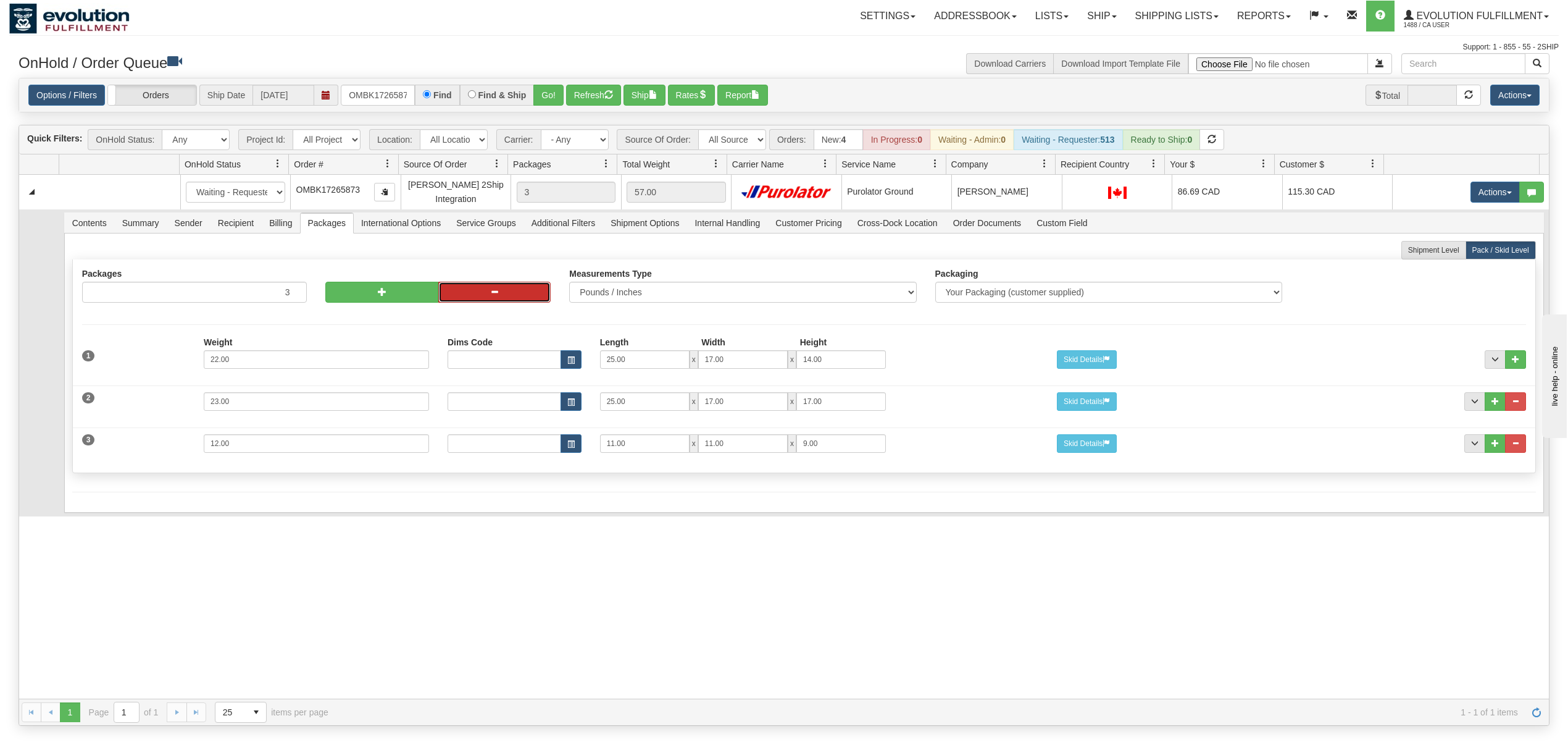
click at [500, 300] on button "button" at bounding box center [494, 292] width 112 height 21
click at [483, 302] on button "button" at bounding box center [494, 292] width 112 height 21
type input "1"
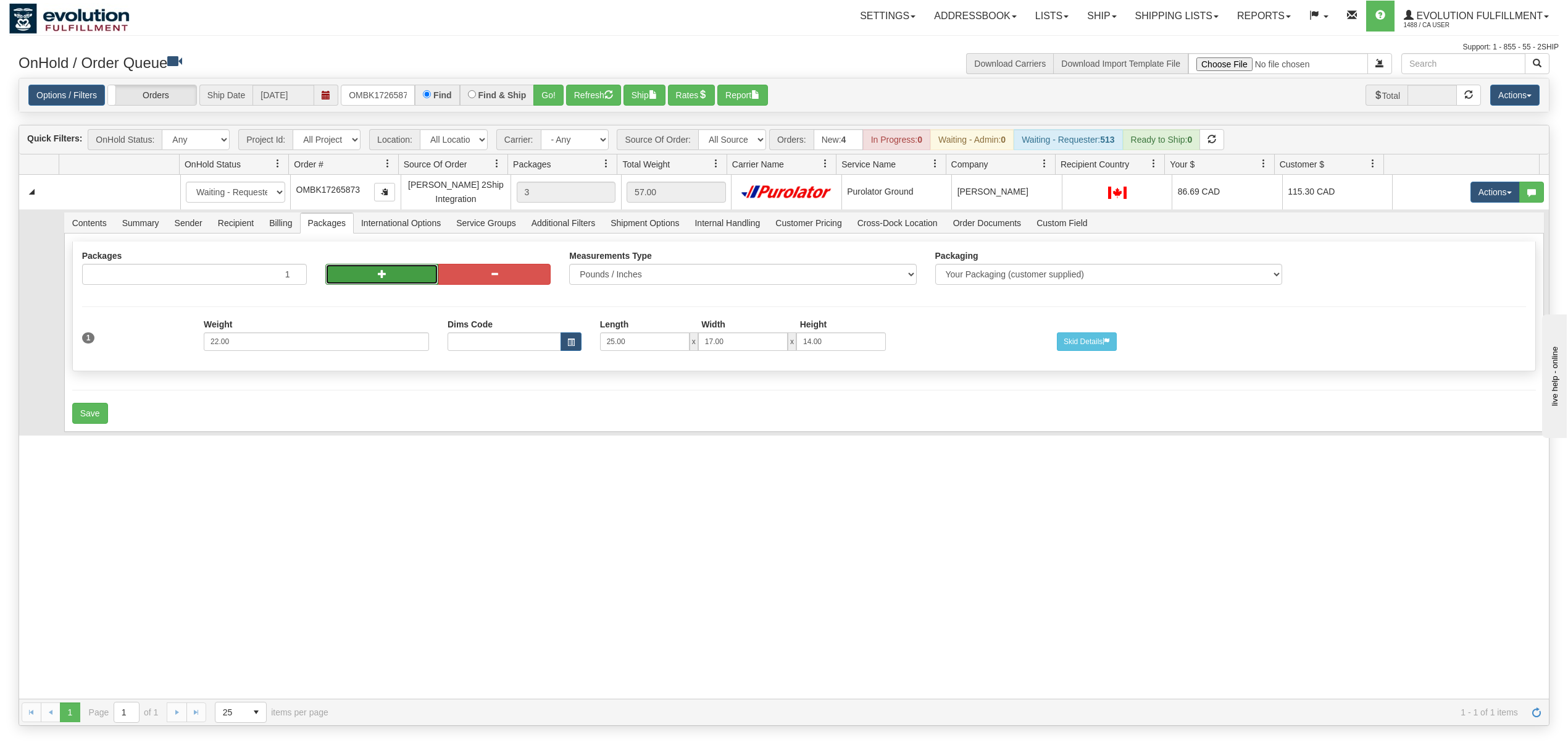
click at [378, 278] on span "button" at bounding box center [382, 273] width 8 height 8
radio input "true"
type input "2"
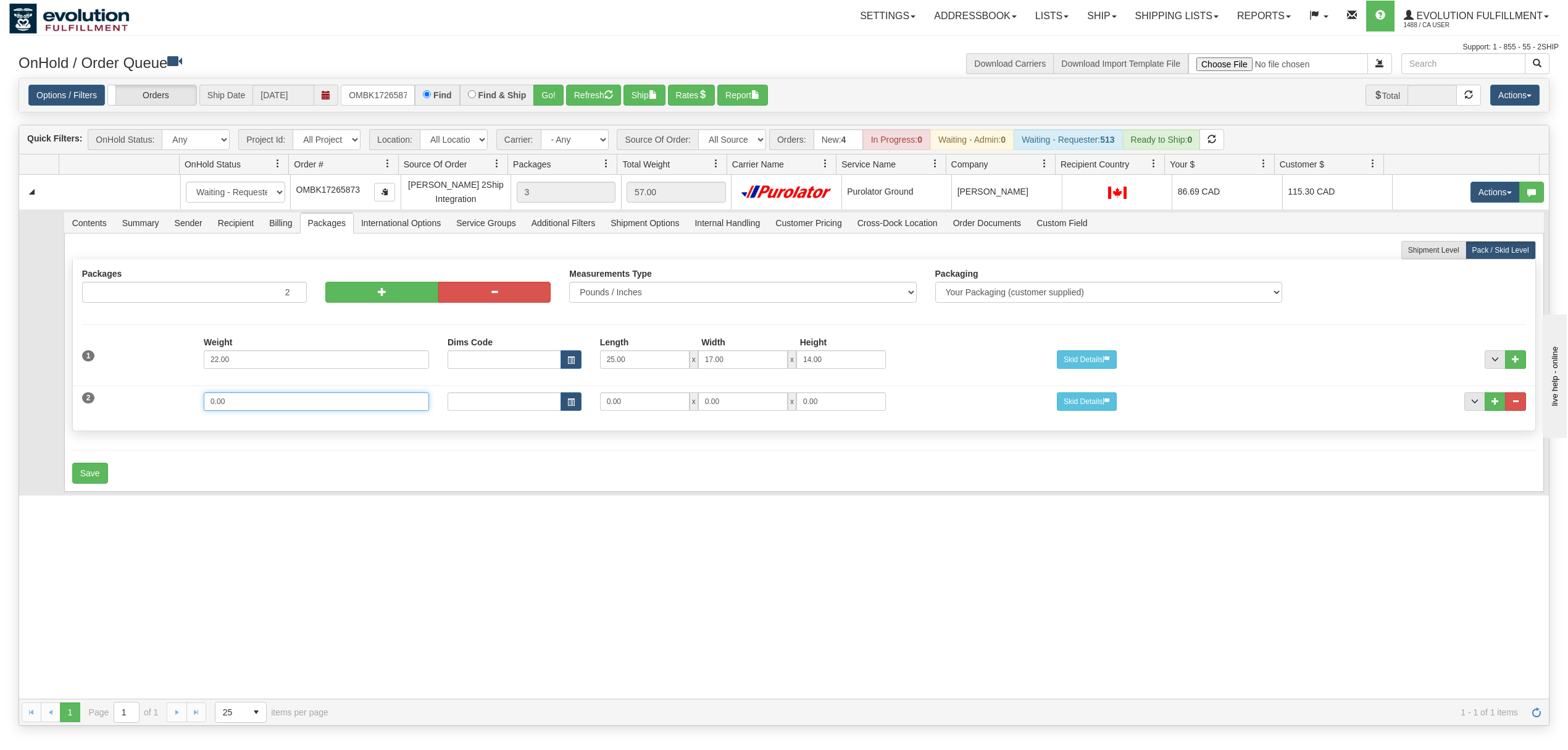
drag, startPoint x: 298, startPoint y: 408, endPoint x: 89, endPoint y: 420, distance: 209.3
click at [89, 420] on div "2 Weight 0.00 Dims Code Length Width Height 0.00 x 0.00 x" at bounding box center [803, 400] width 1462 height 42
type input "23"
type input "25"
type input "17"
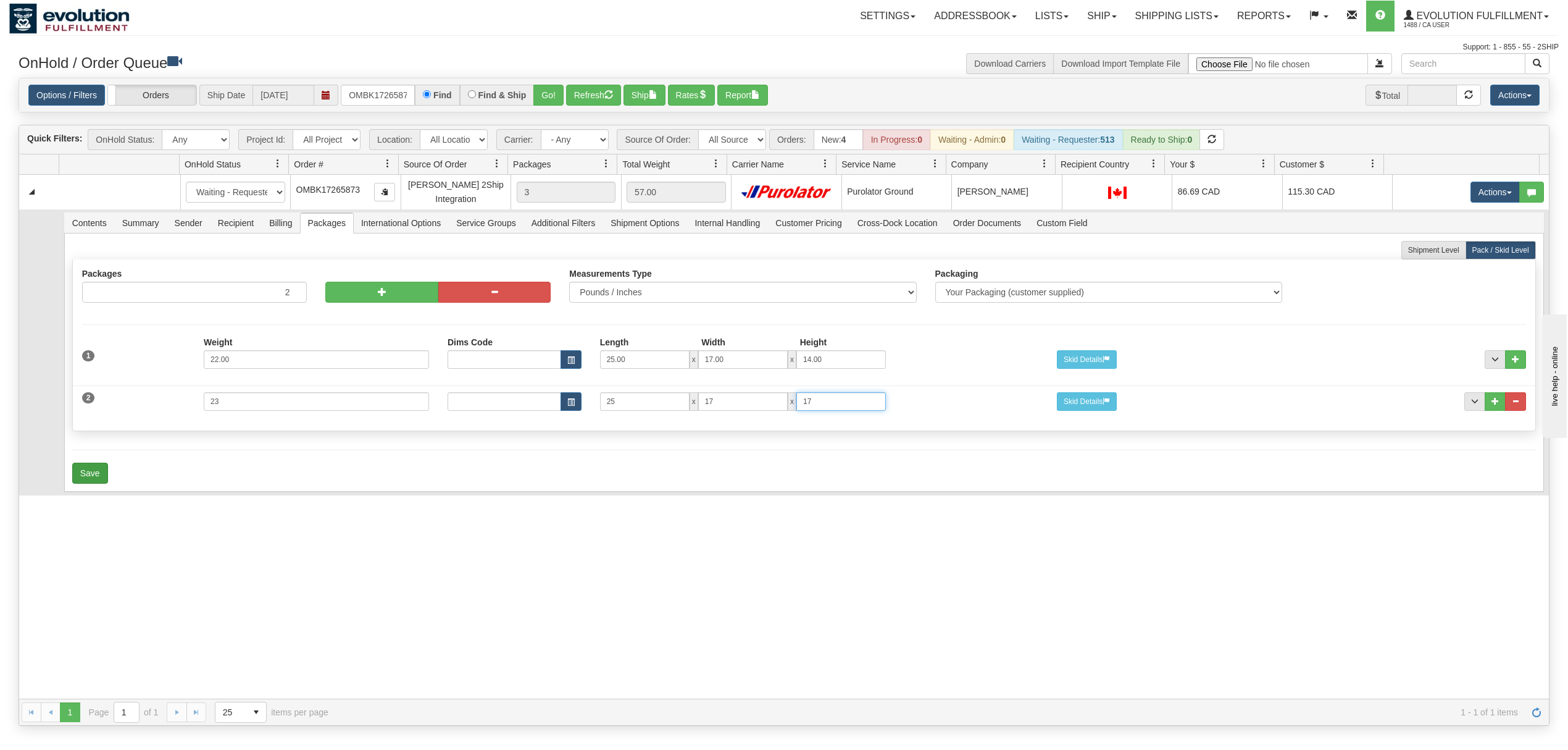
type input "17"
click at [90, 476] on button "Save" at bounding box center [89, 473] width 36 height 21
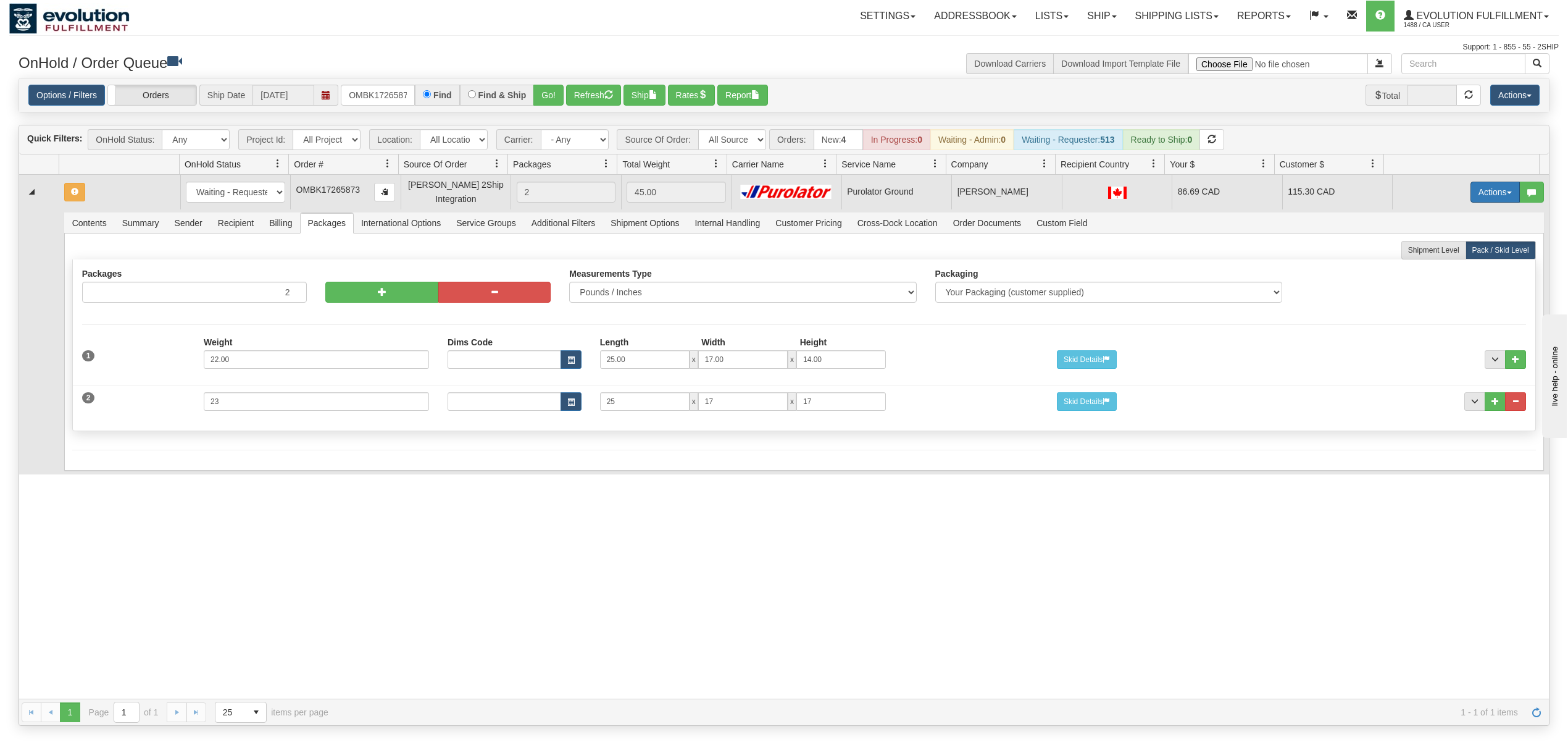
click at [1472, 193] on button "Actions" at bounding box center [1495, 192] width 49 height 21
click at [1432, 245] on span "Rate All Services" at bounding box center [1470, 247] width 74 height 10
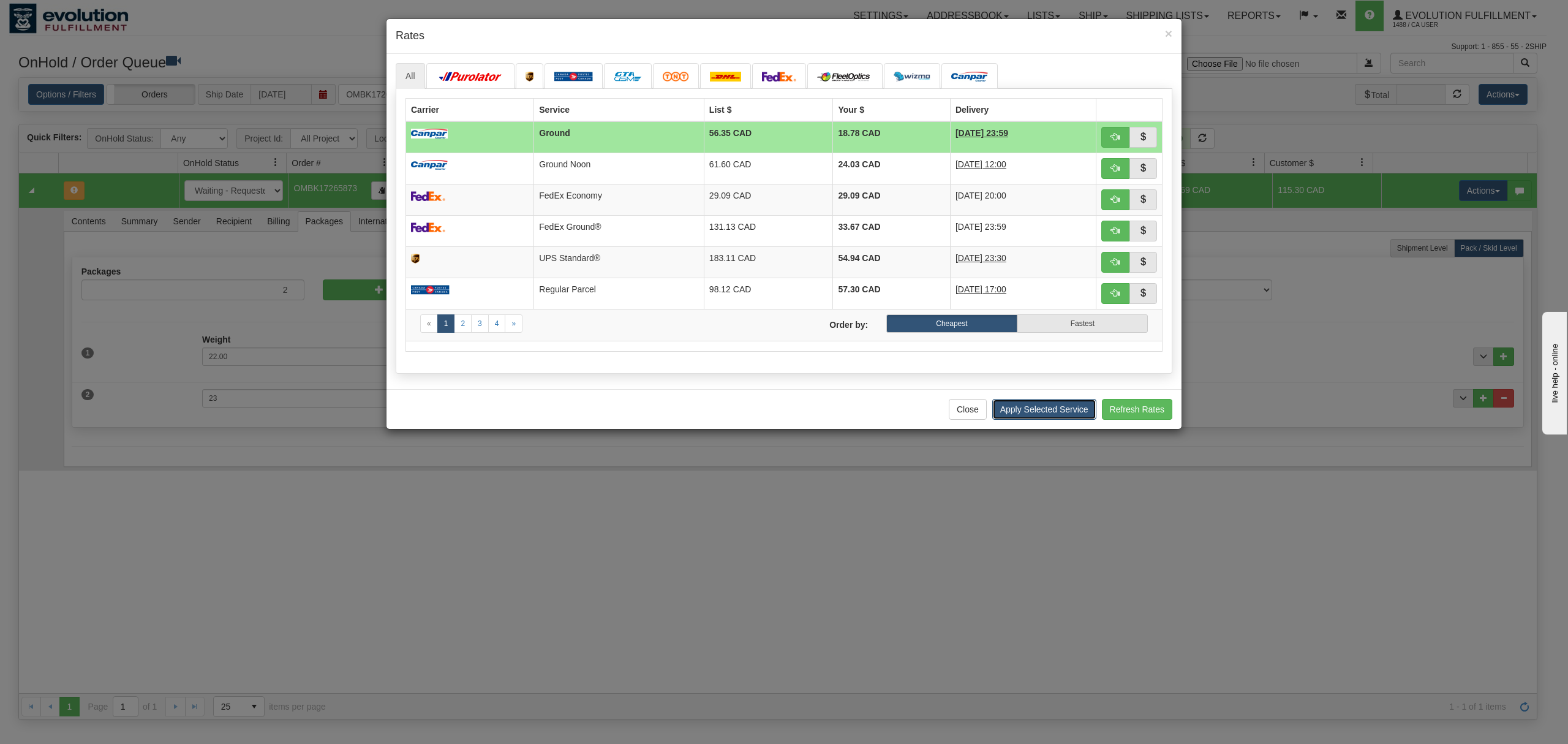
click at [1037, 419] on button "Apply Selected Service" at bounding box center [1044, 410] width 104 height 21
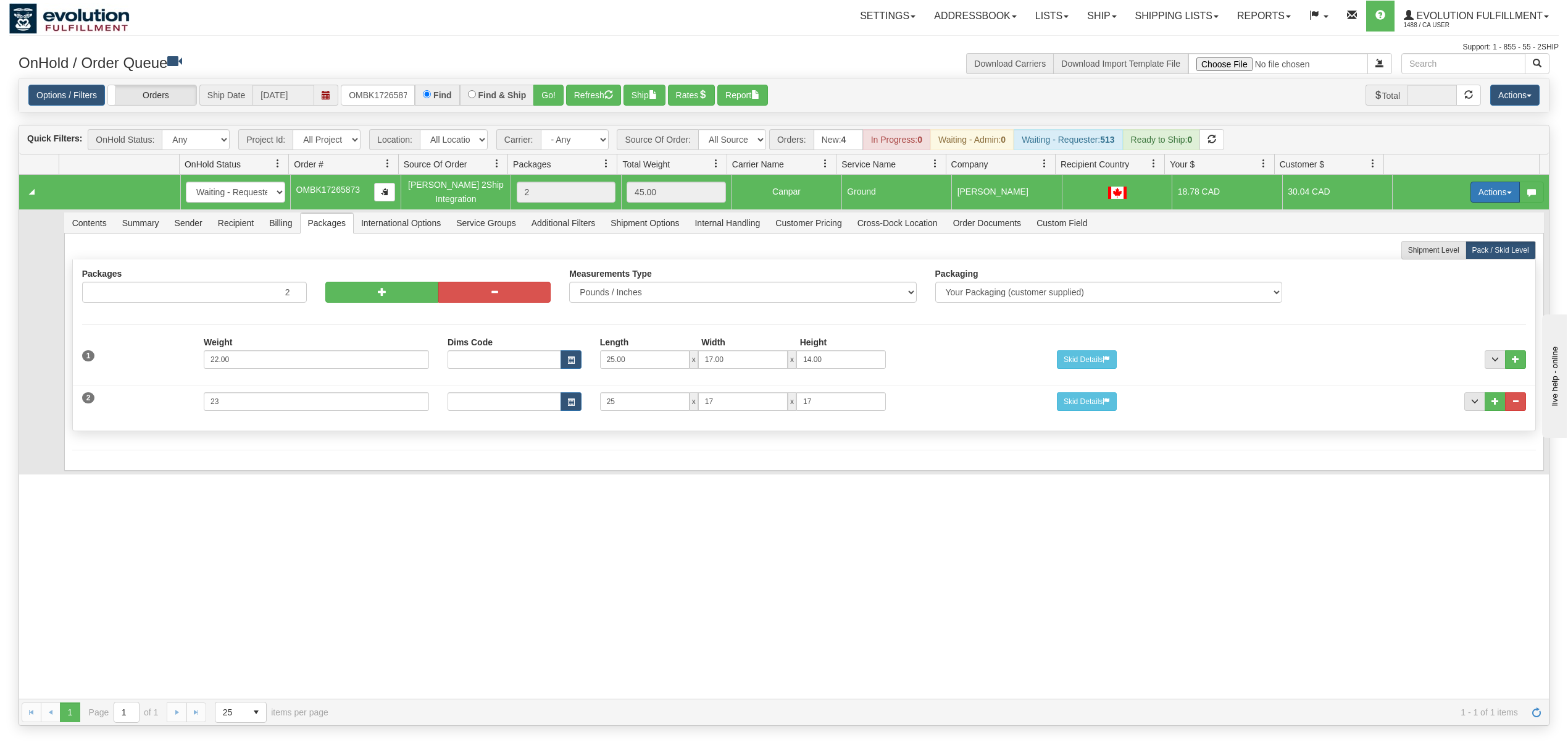
click at [1477, 186] on button "Actions" at bounding box center [1495, 192] width 49 height 21
click at [1451, 252] on span "Rate All Services" at bounding box center [1470, 247] width 74 height 10
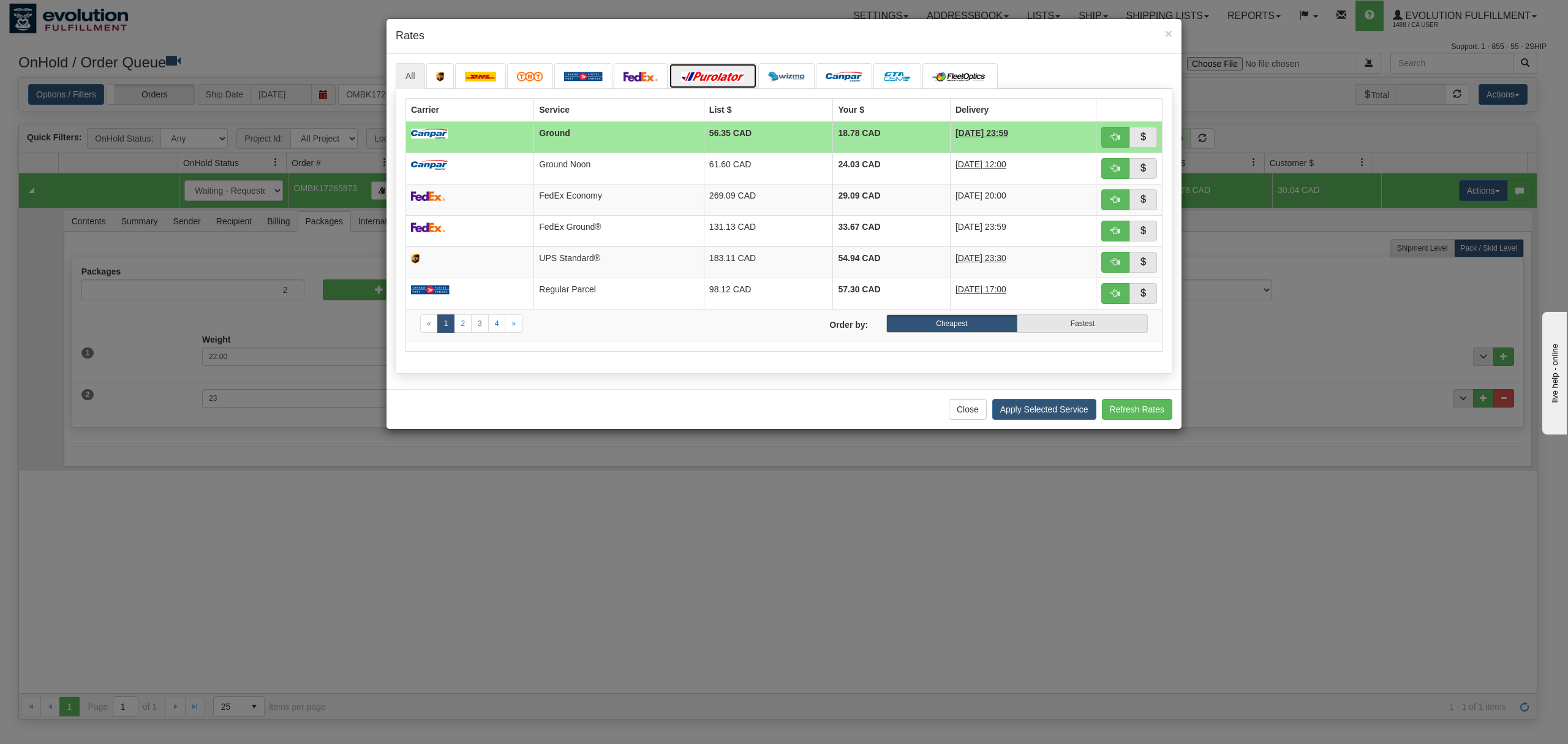
click at [734, 63] on link at bounding box center [712, 76] width 88 height 26
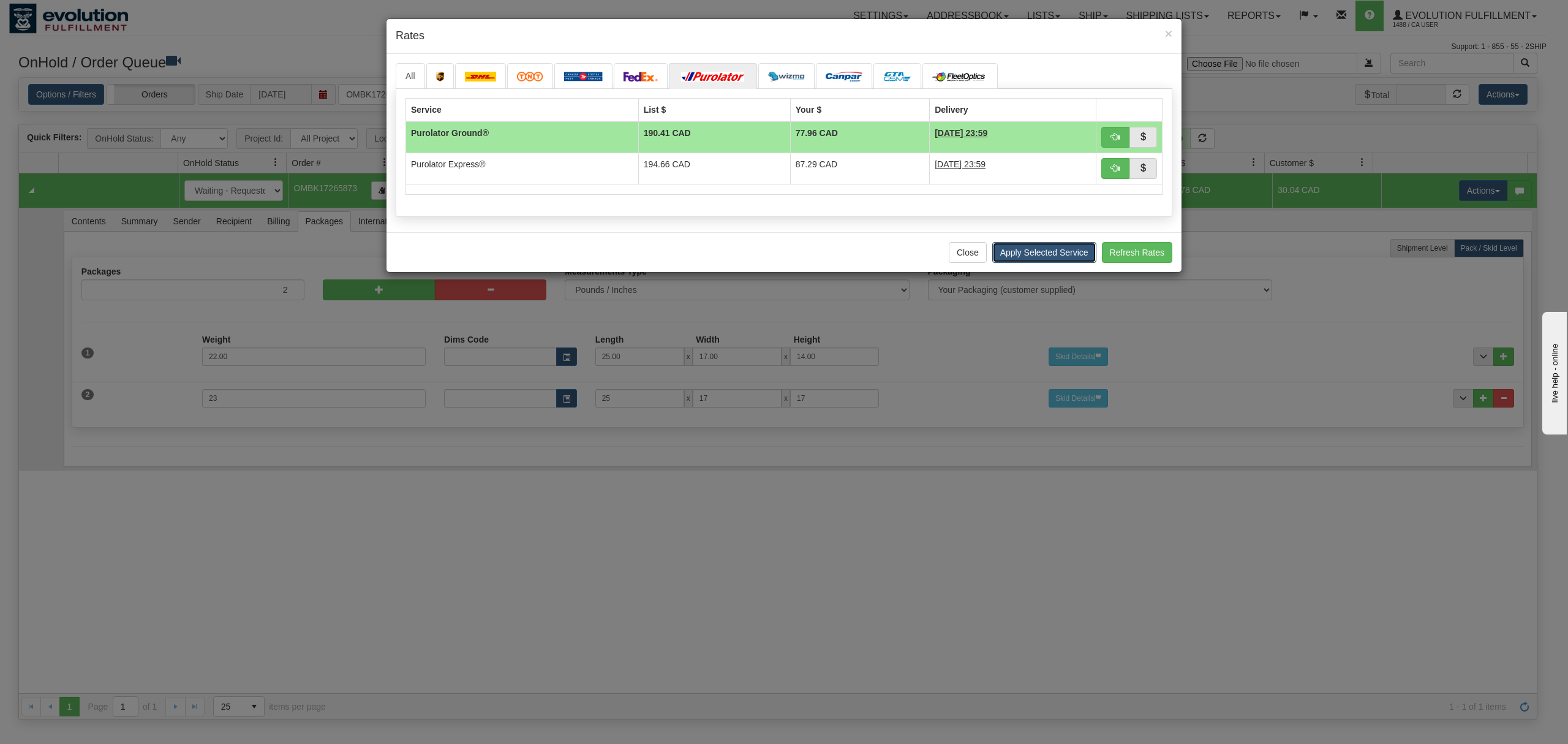
click at [1035, 253] on button "Apply Selected Service" at bounding box center [1044, 253] width 104 height 21
